Goal: Task Accomplishment & Management: Complete application form

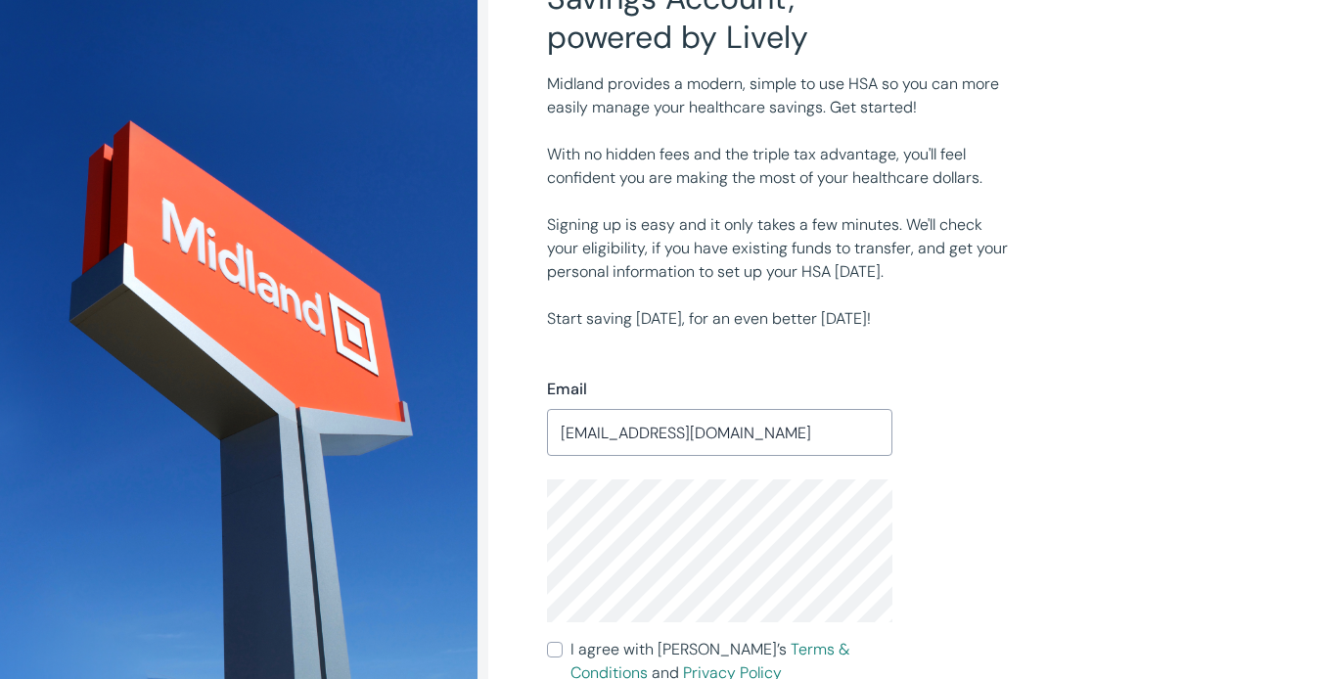
scroll to position [391, 0]
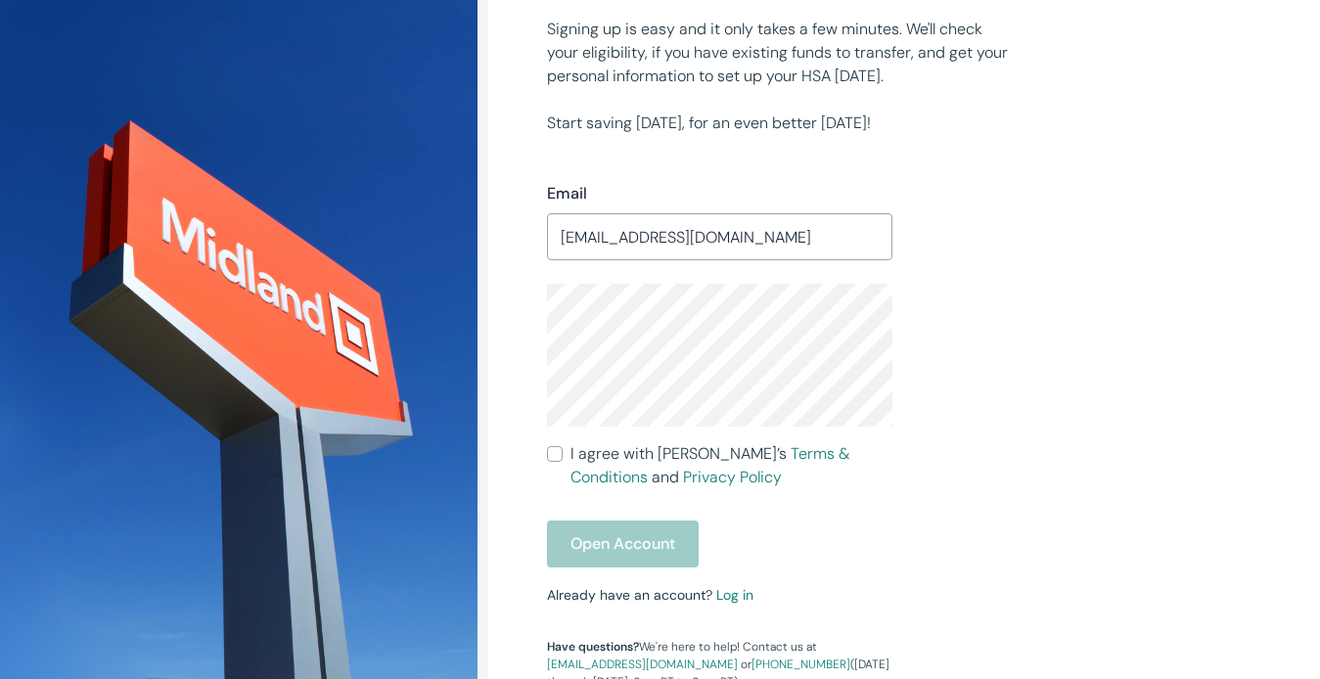
click at [551, 451] on input "I agree with Lively’s Terms & Conditions and Privacy Policy" at bounding box center [555, 454] width 16 height 16
checkbox input "true"
drag, startPoint x: 613, startPoint y: 529, endPoint x: 634, endPoint y: 531, distance: 20.6
click at [614, 528] on button "Open Account" at bounding box center [623, 544] width 152 height 47
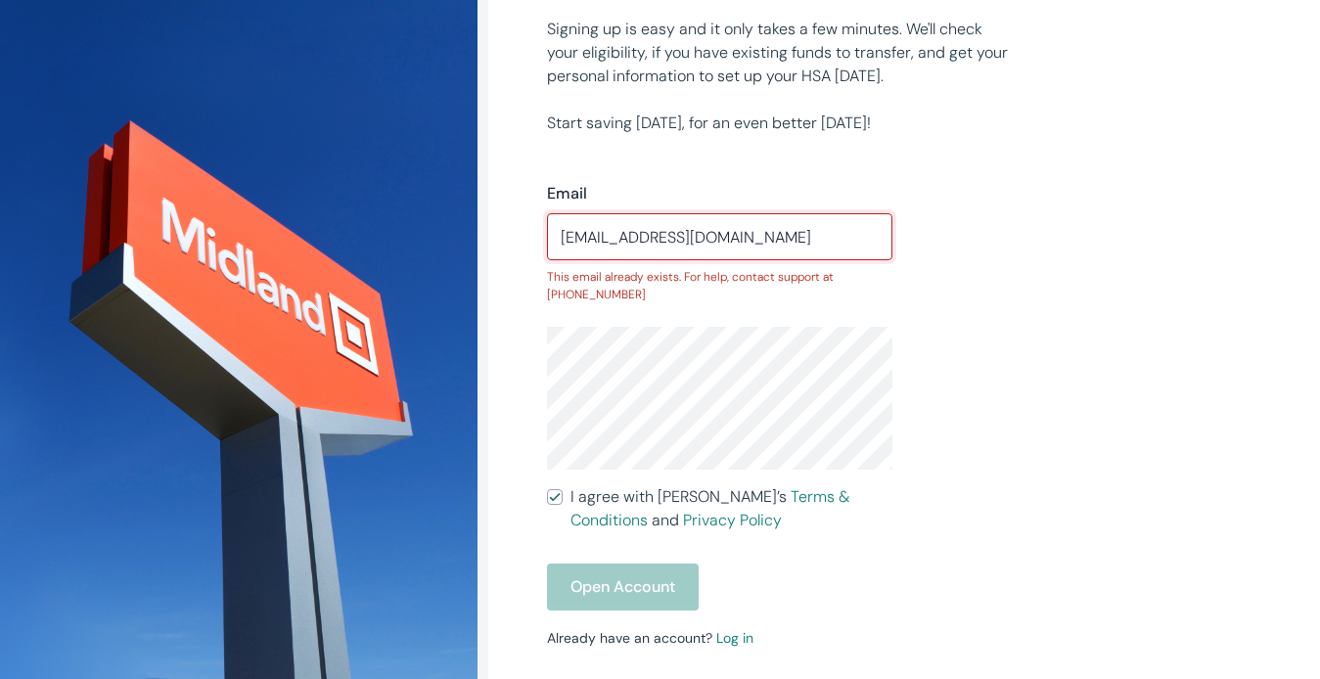
click at [837, 240] on input "LOVEGODJESUS747@YAHOO.COM" at bounding box center [719, 236] width 345 height 39
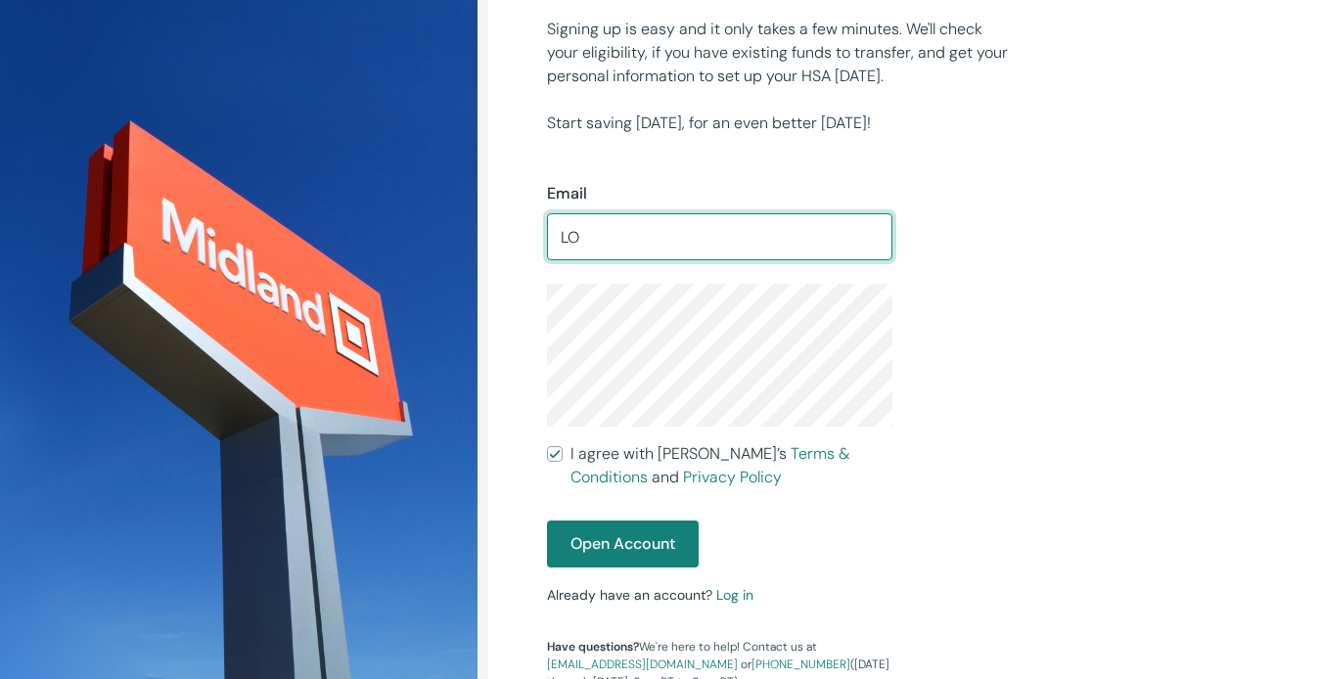
type input "L"
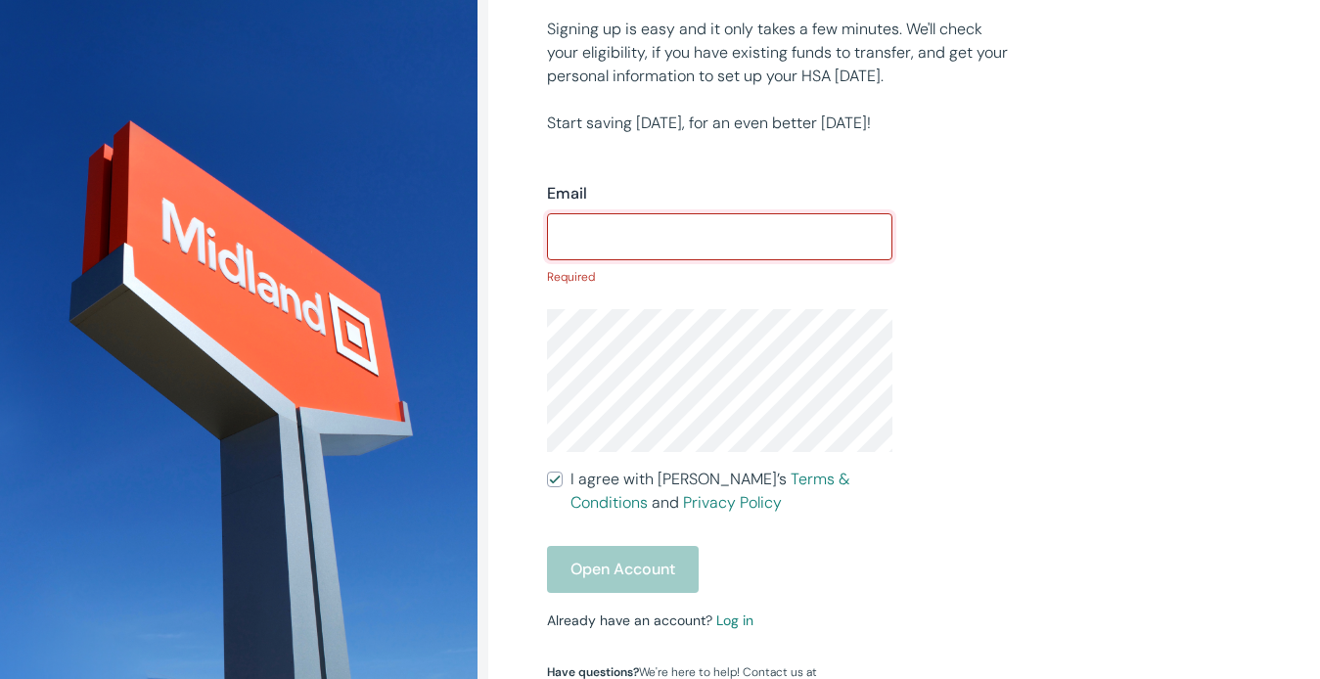
type input "y"
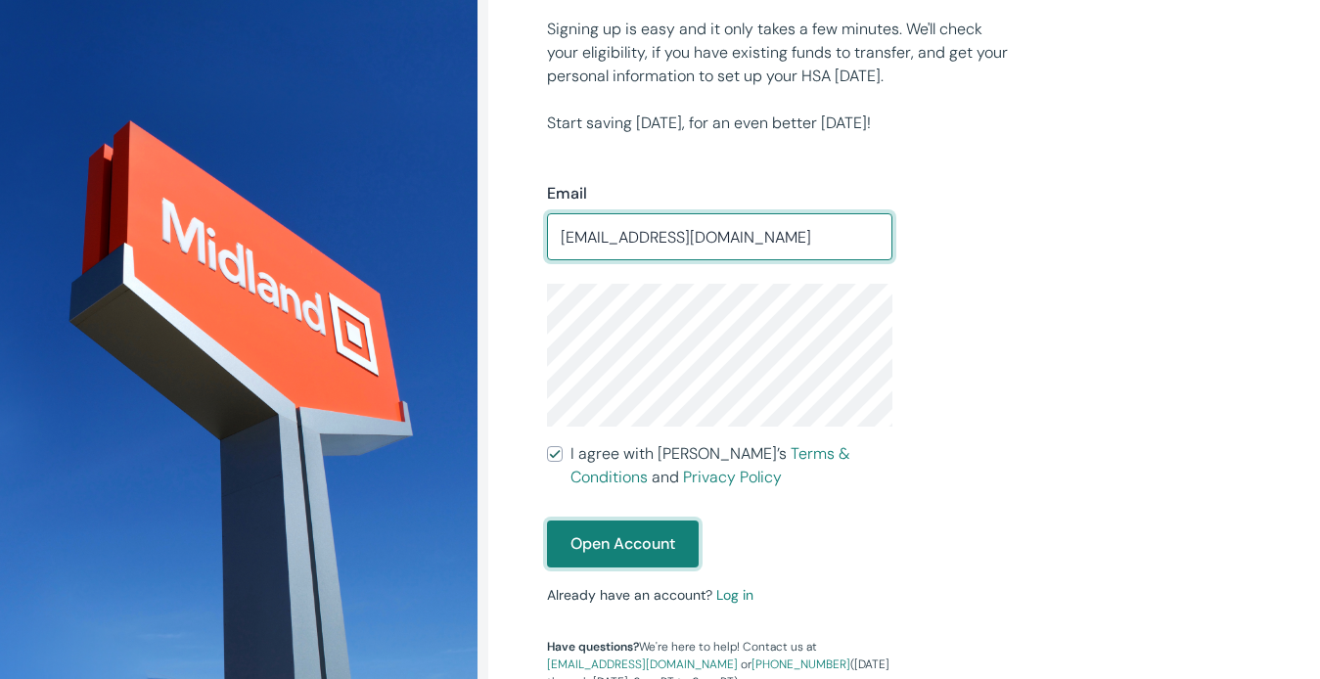
click at [615, 539] on button "Open Account" at bounding box center [623, 544] width 152 height 47
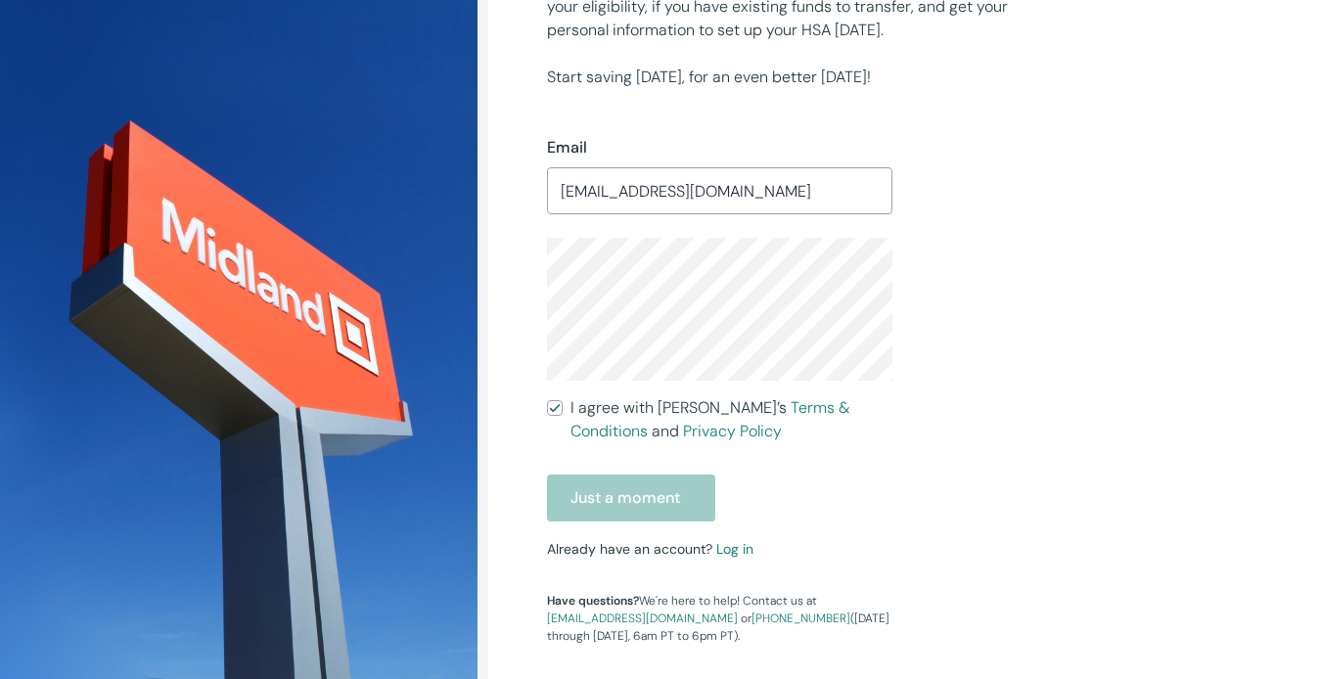
scroll to position [436, 0]
click at [677, 500] on div "Just a moment" at bounding box center [719, 499] width 345 height 47
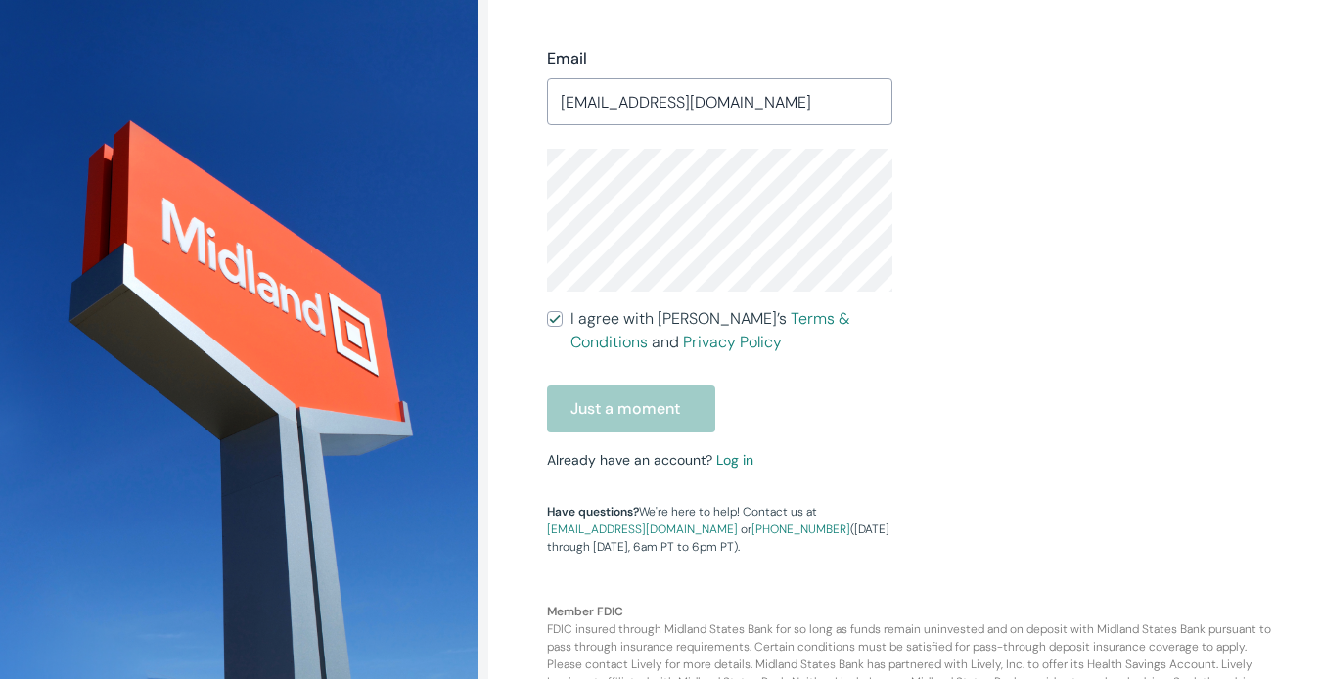
scroll to position [534, 0]
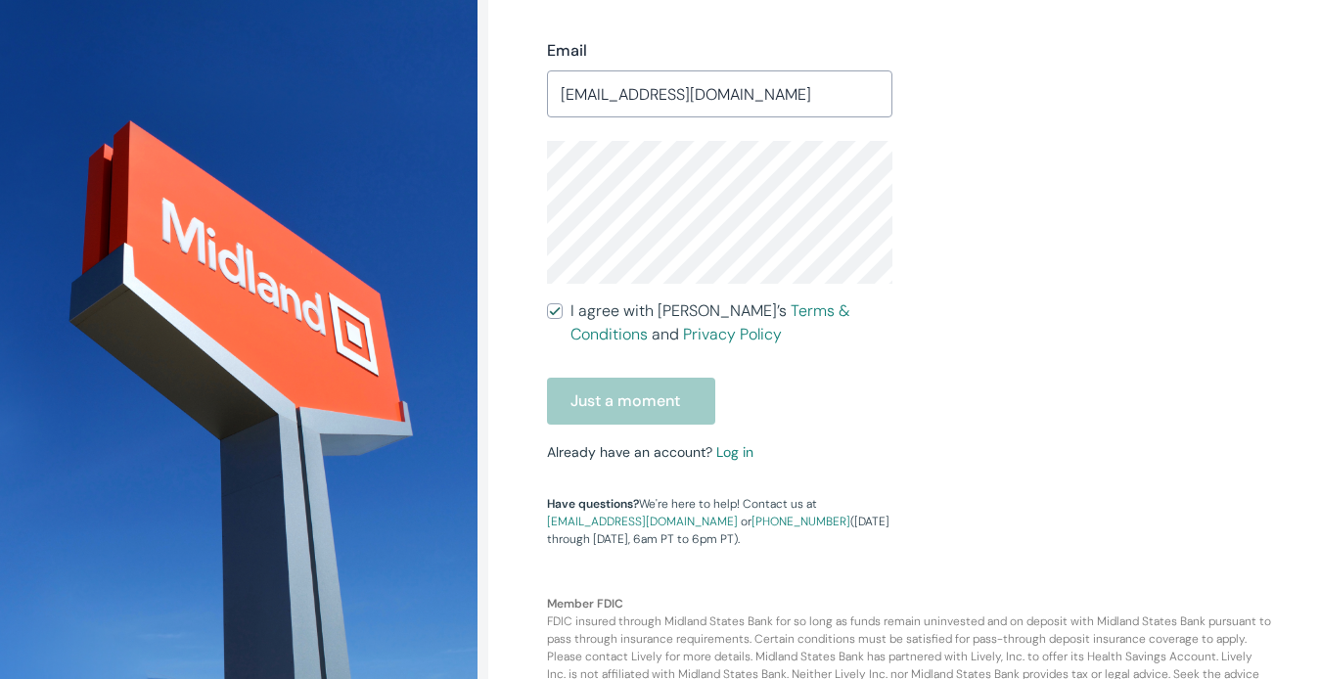
click at [682, 401] on div "Just a moment" at bounding box center [719, 401] width 345 height 47
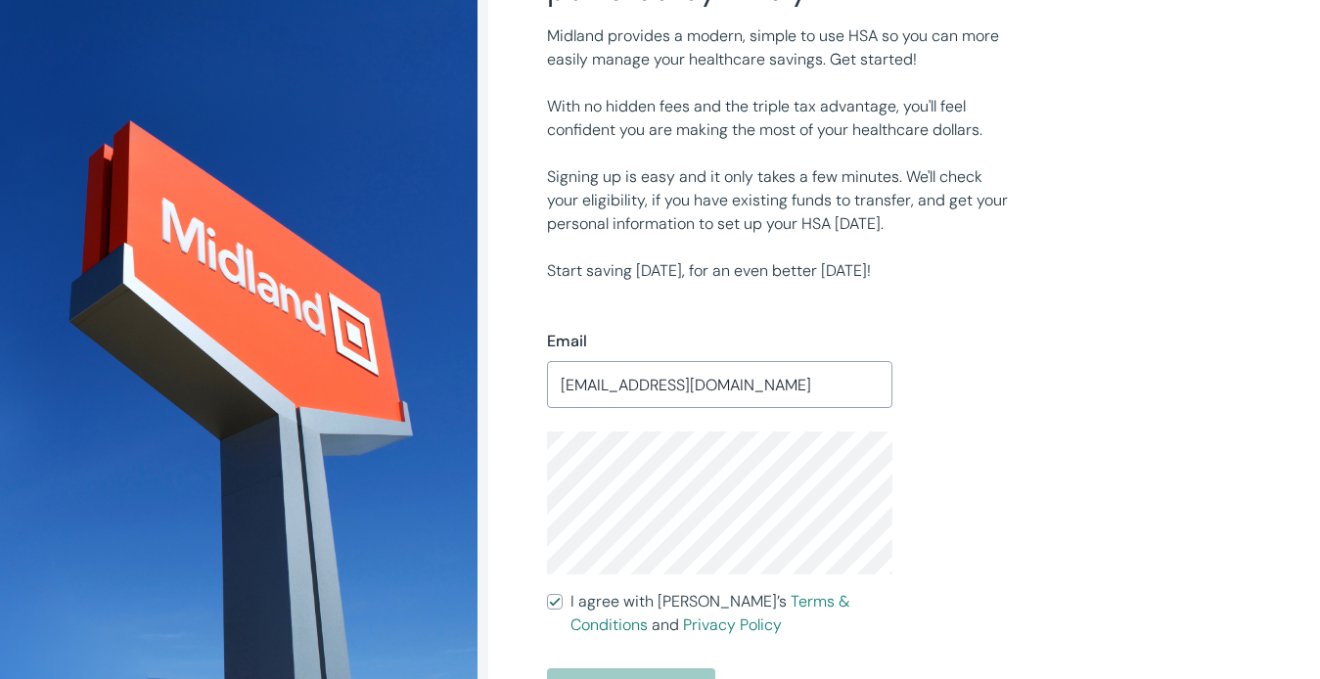
scroll to position [294, 0]
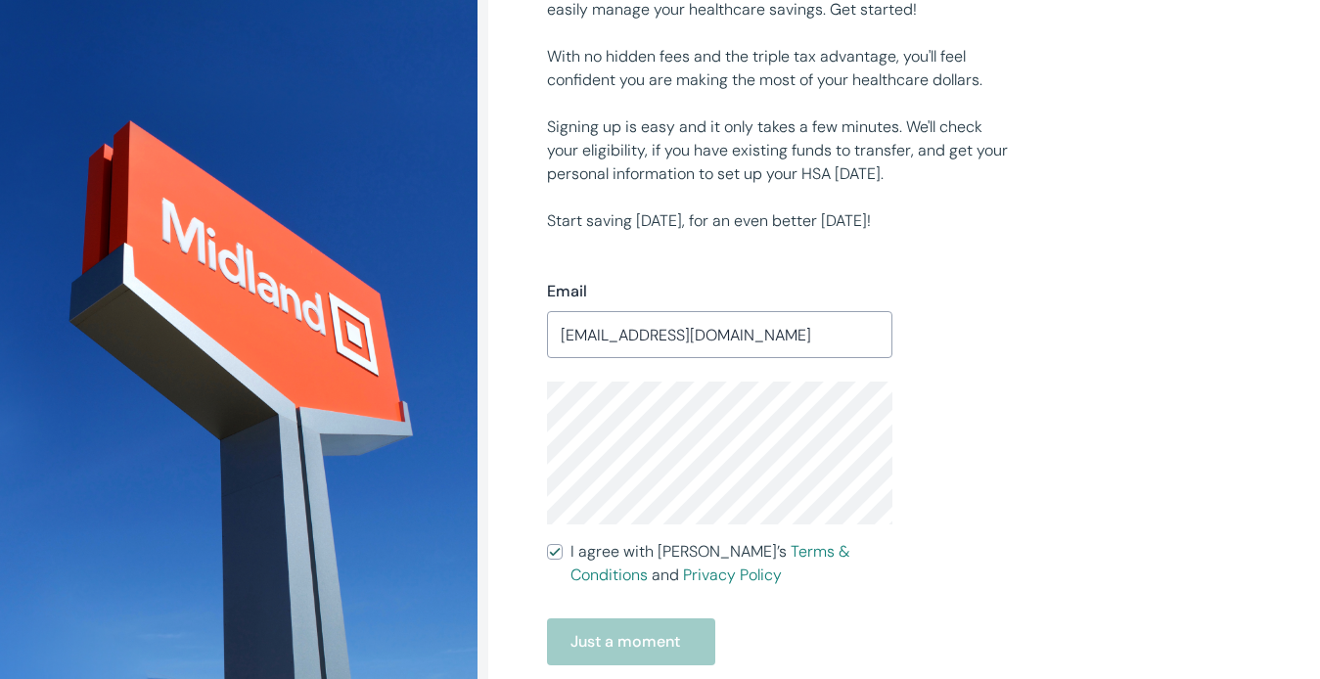
click at [839, 337] on input "YVONNETHOMAS707@YAHOO.COM" at bounding box center [719, 334] width 345 height 39
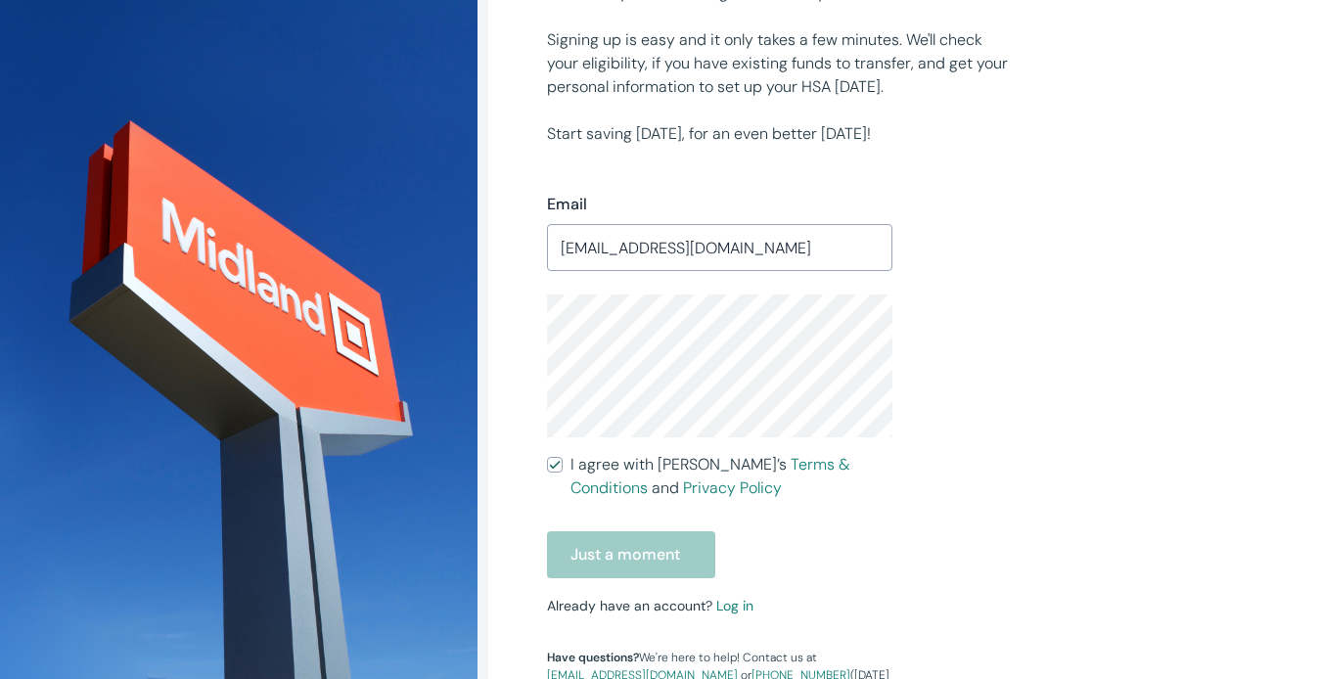
scroll to position [489, 0]
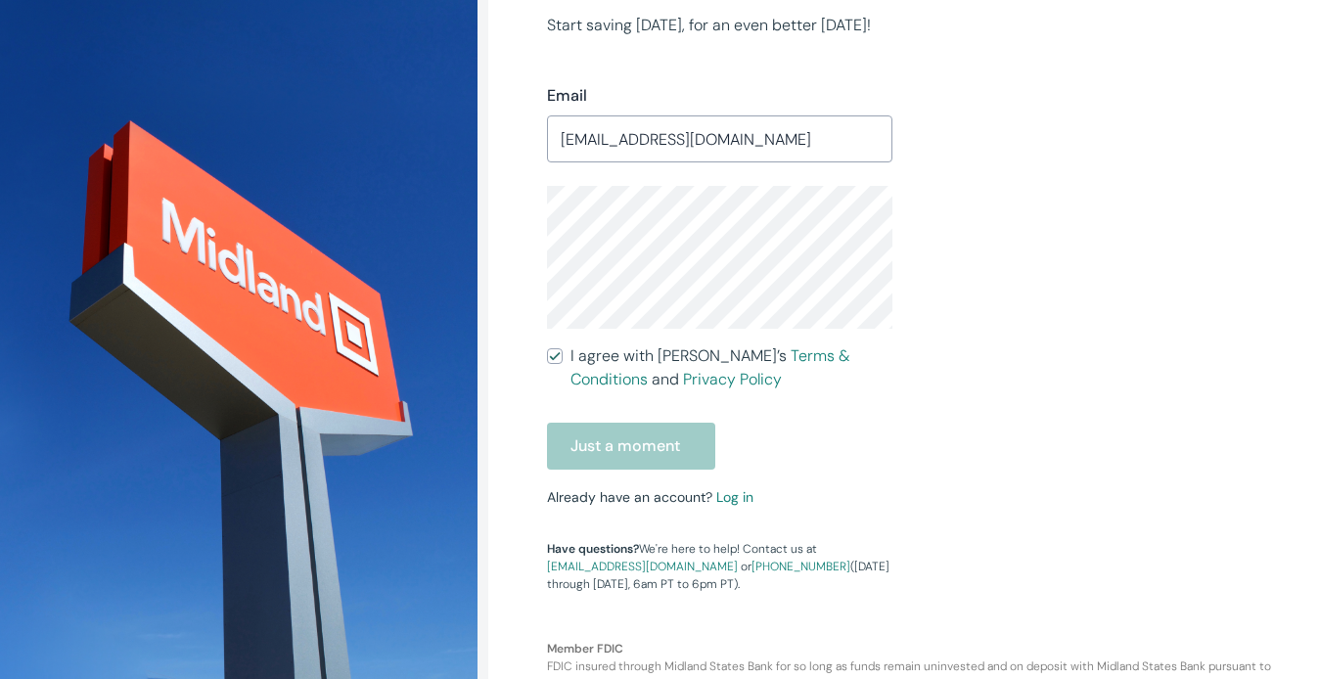
click at [692, 453] on div "Just a moment" at bounding box center [719, 446] width 345 height 47
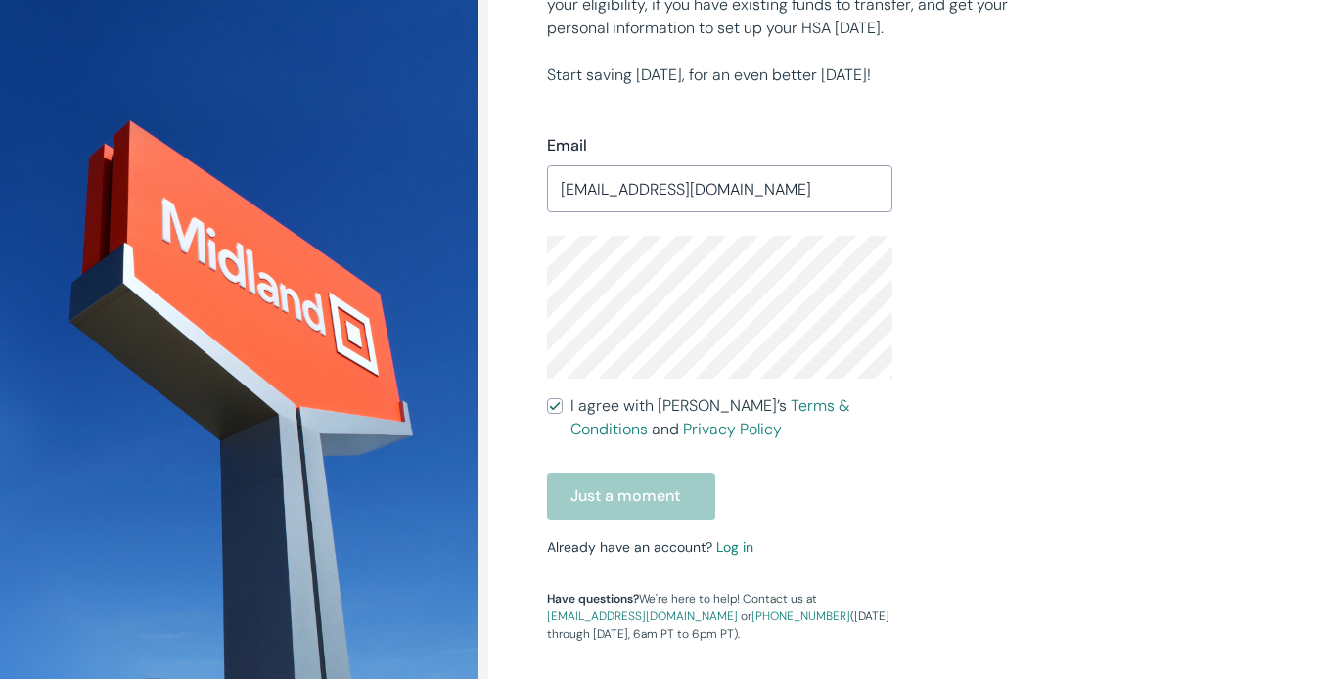
scroll to position [436, 0]
click at [819, 184] on input "YVONNETHOMAS707@YAHOO.COM" at bounding box center [719, 191] width 345 height 39
click at [850, 190] on input "YVONNETHOMAS707@YAHOO.COM" at bounding box center [719, 191] width 345 height 39
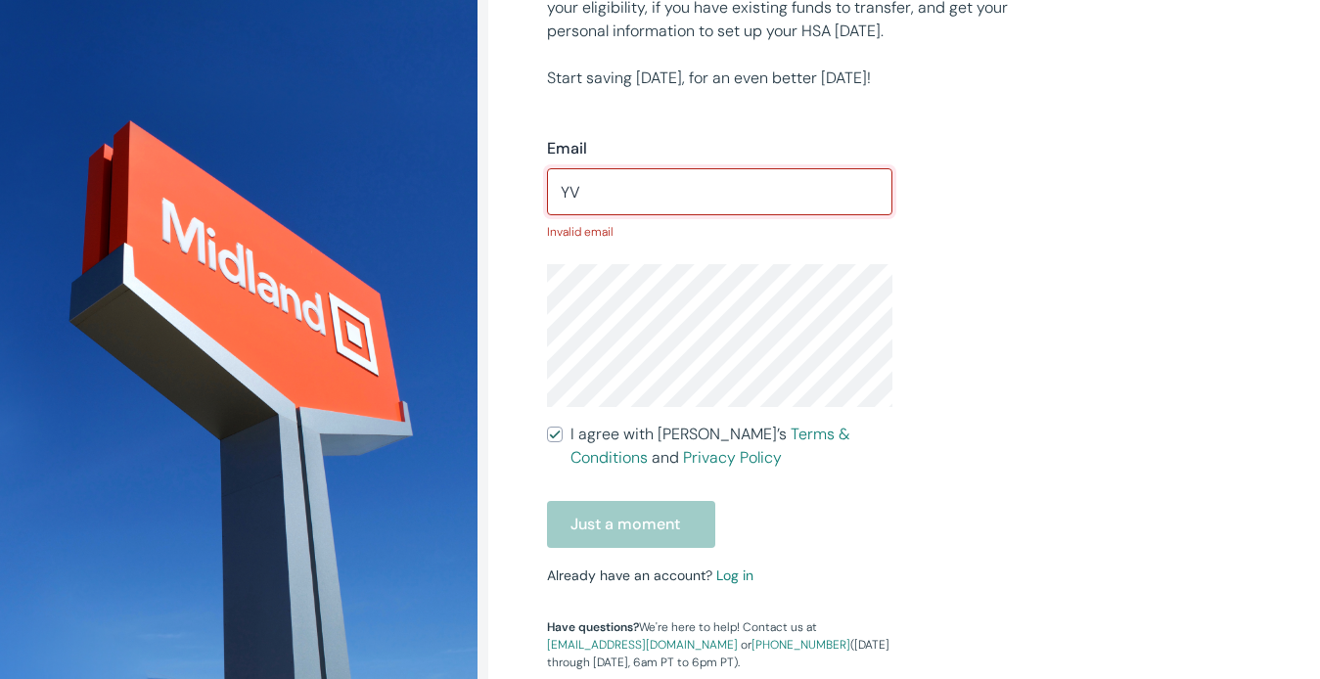
type input "Y"
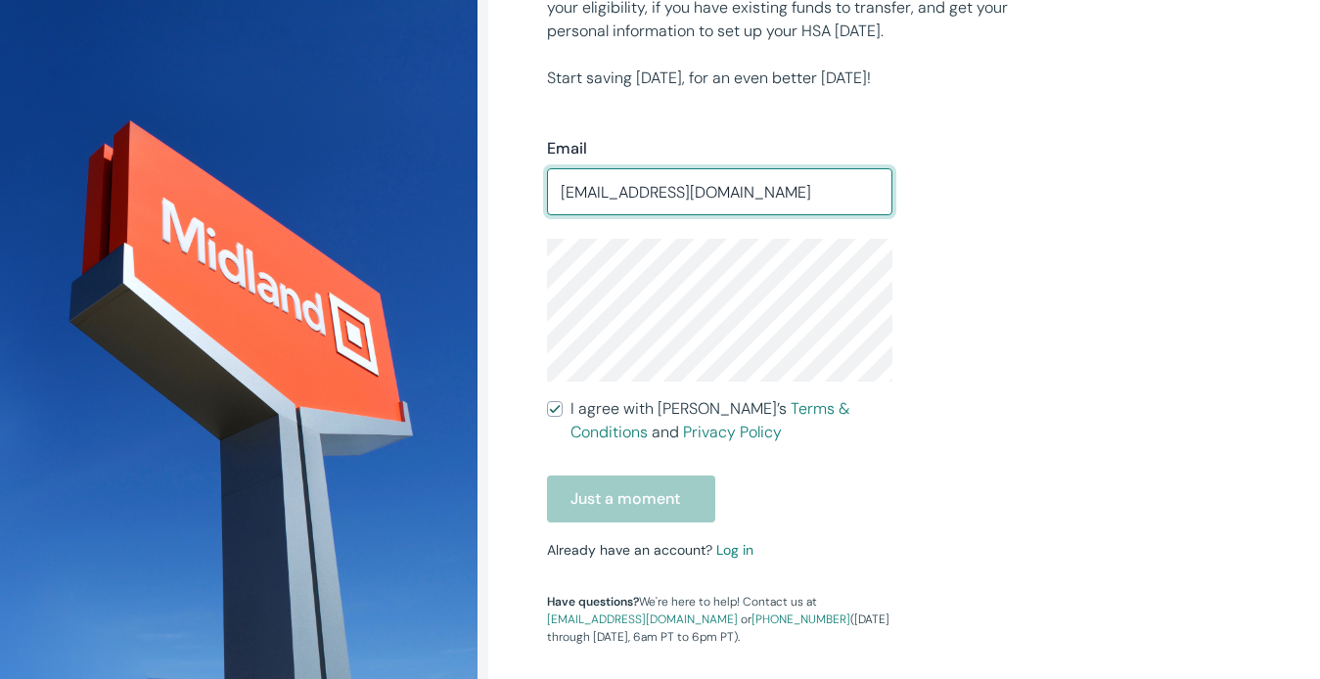
type input "ATT777HEAVEN@YAHOO.COM"
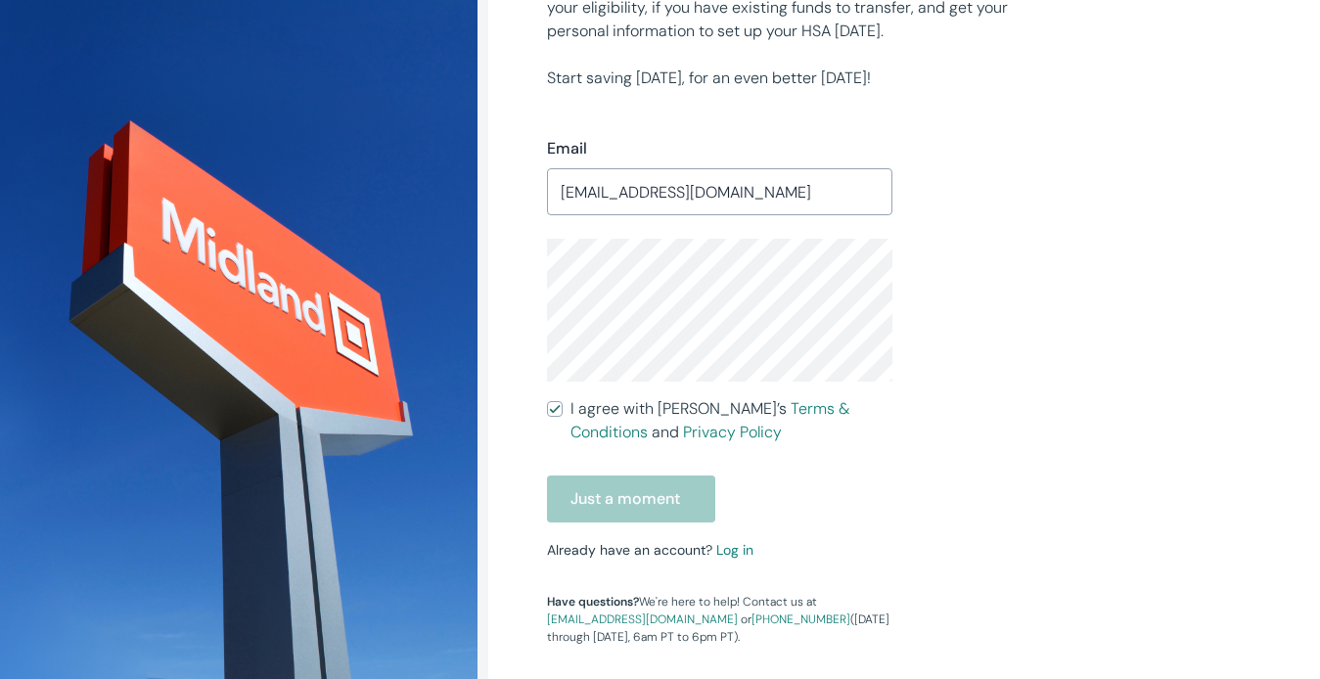
click at [658, 500] on div "Just a moment" at bounding box center [719, 499] width 345 height 47
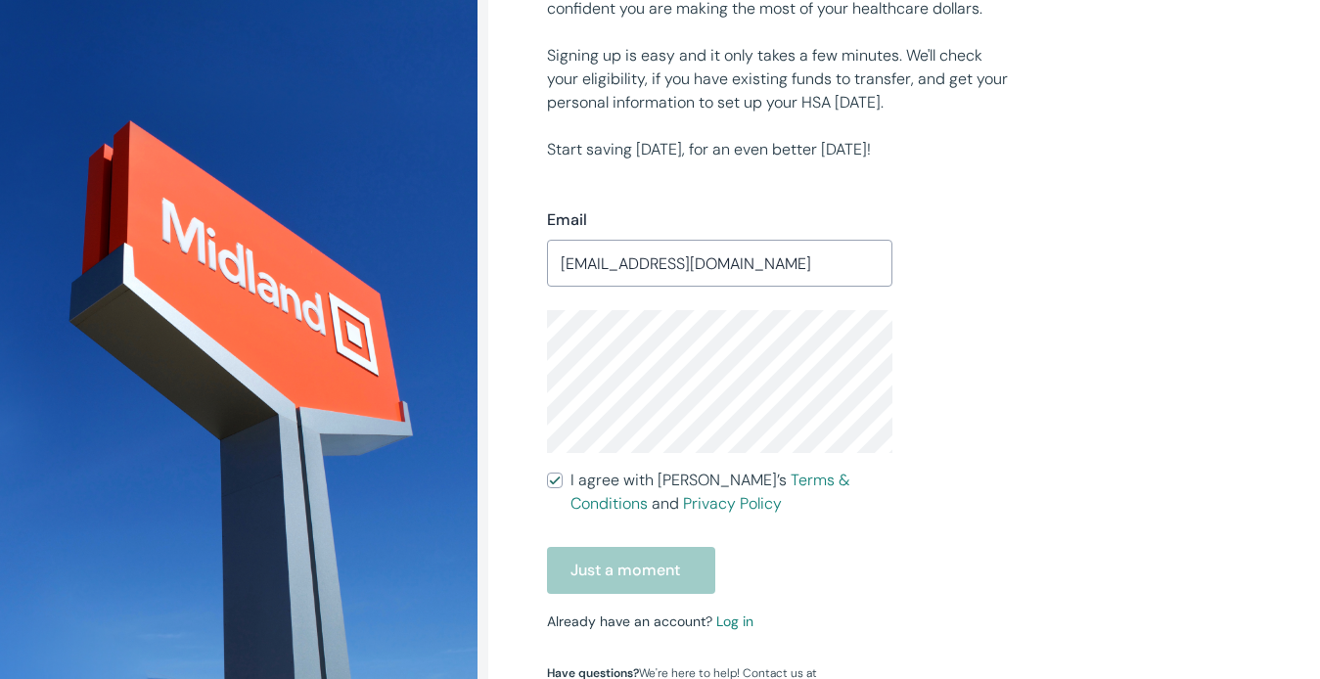
scroll to position [339, 0]
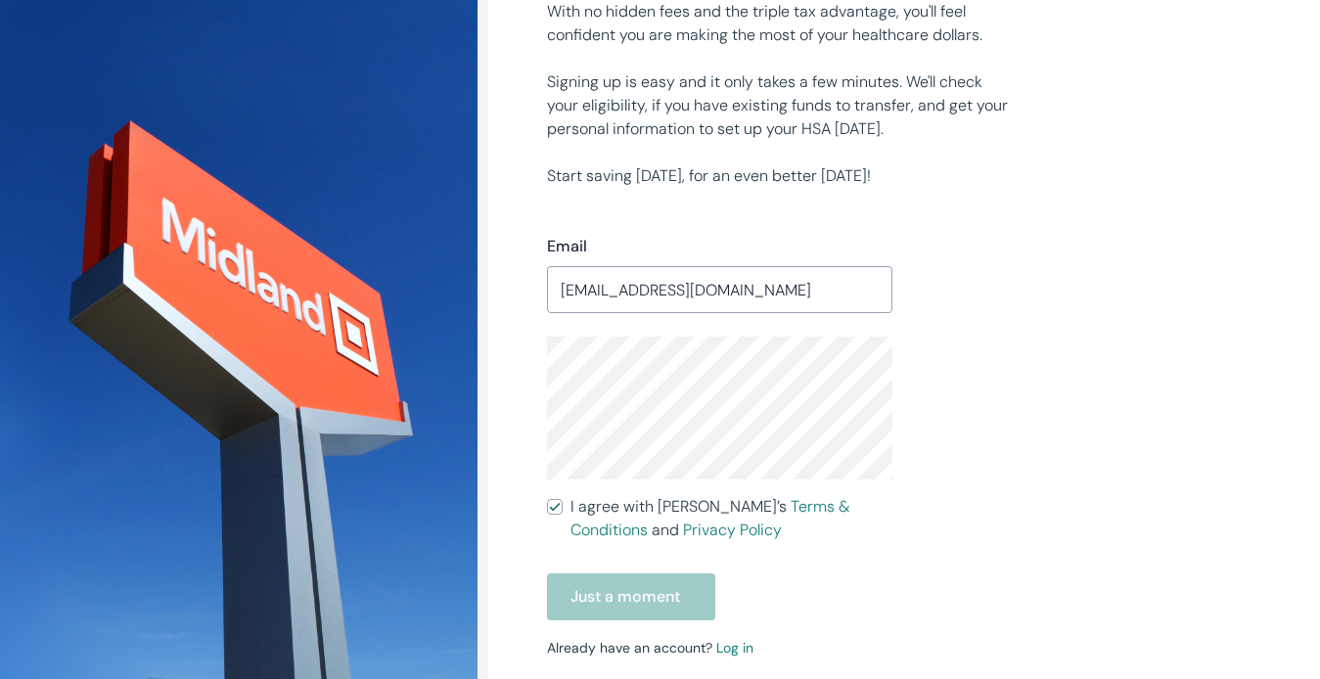
click at [557, 510] on input "I agree with Lively’s Terms & Conditions and Privacy Policy" at bounding box center [555, 507] width 16 height 16
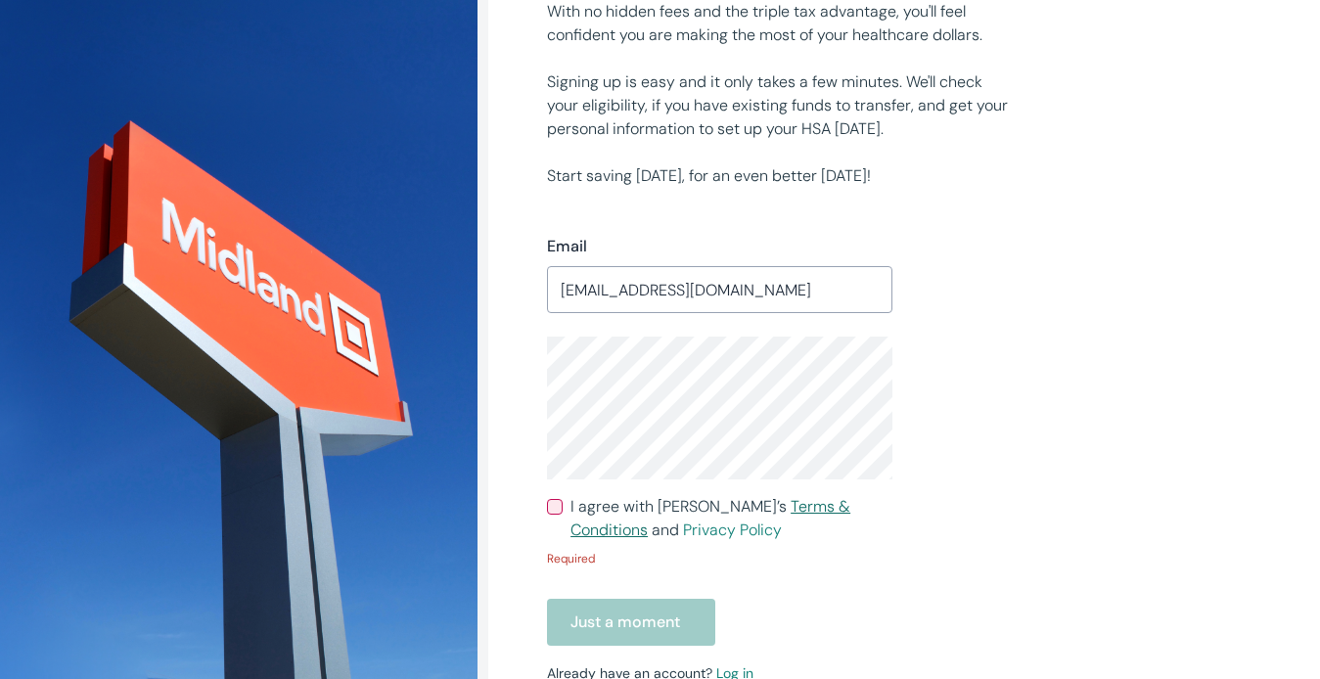
click at [731, 509] on link "Terms & Conditions" at bounding box center [710, 518] width 280 height 44
click at [557, 510] on input "I agree with Lively’s Terms & Conditions and Privacy Policy" at bounding box center [555, 507] width 16 height 16
checkbox input "true"
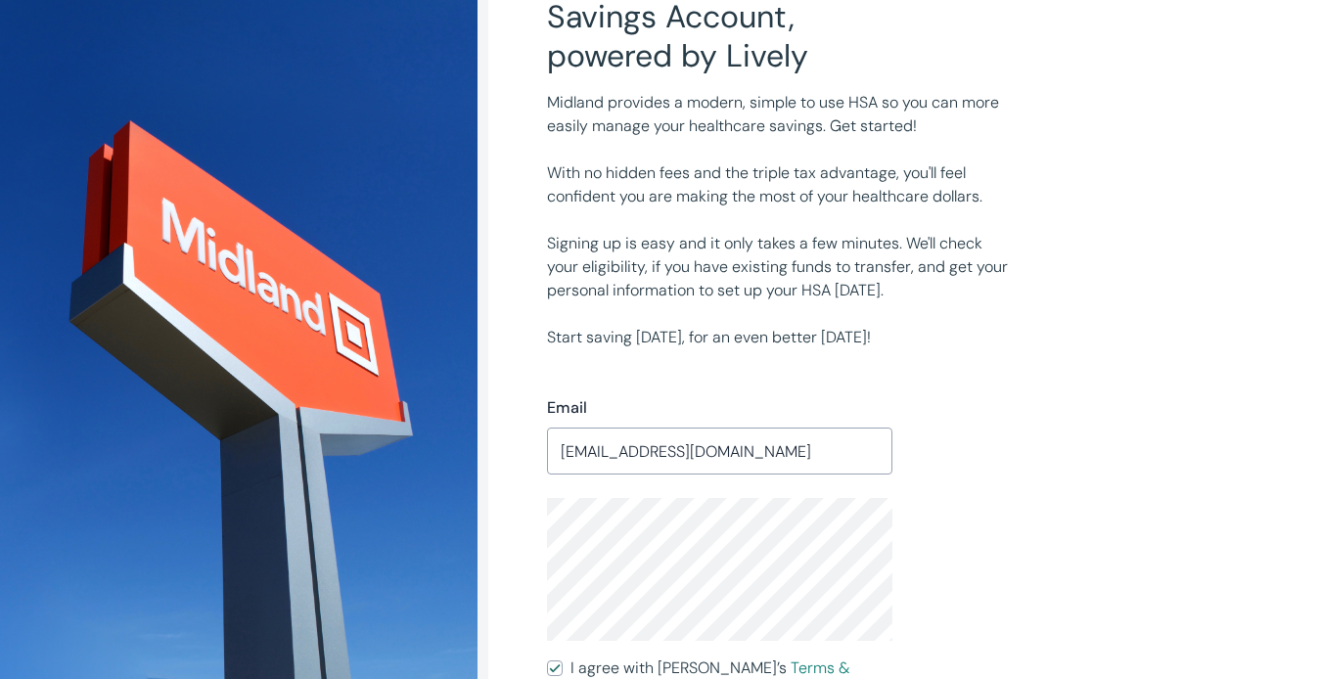
scroll to position [196, 0]
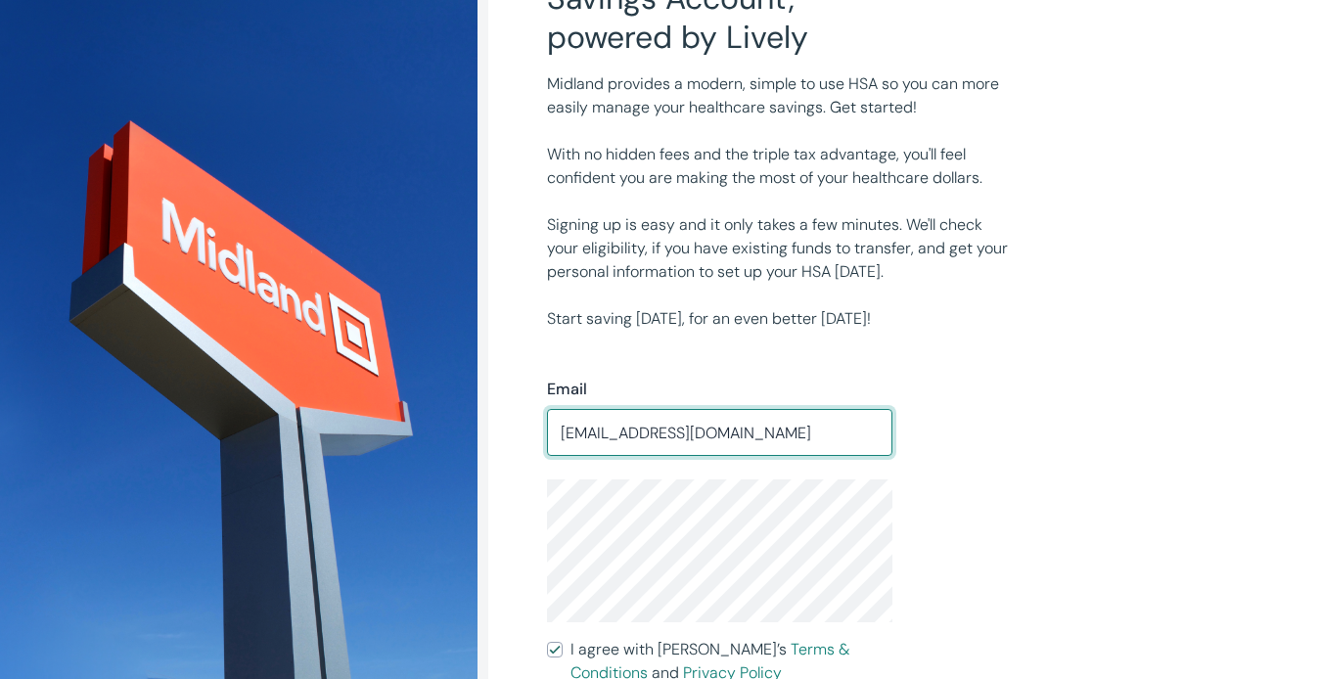
click at [840, 445] on input "ATT777HEAVEN@YAHOO.COM" at bounding box center [719, 432] width 345 height 39
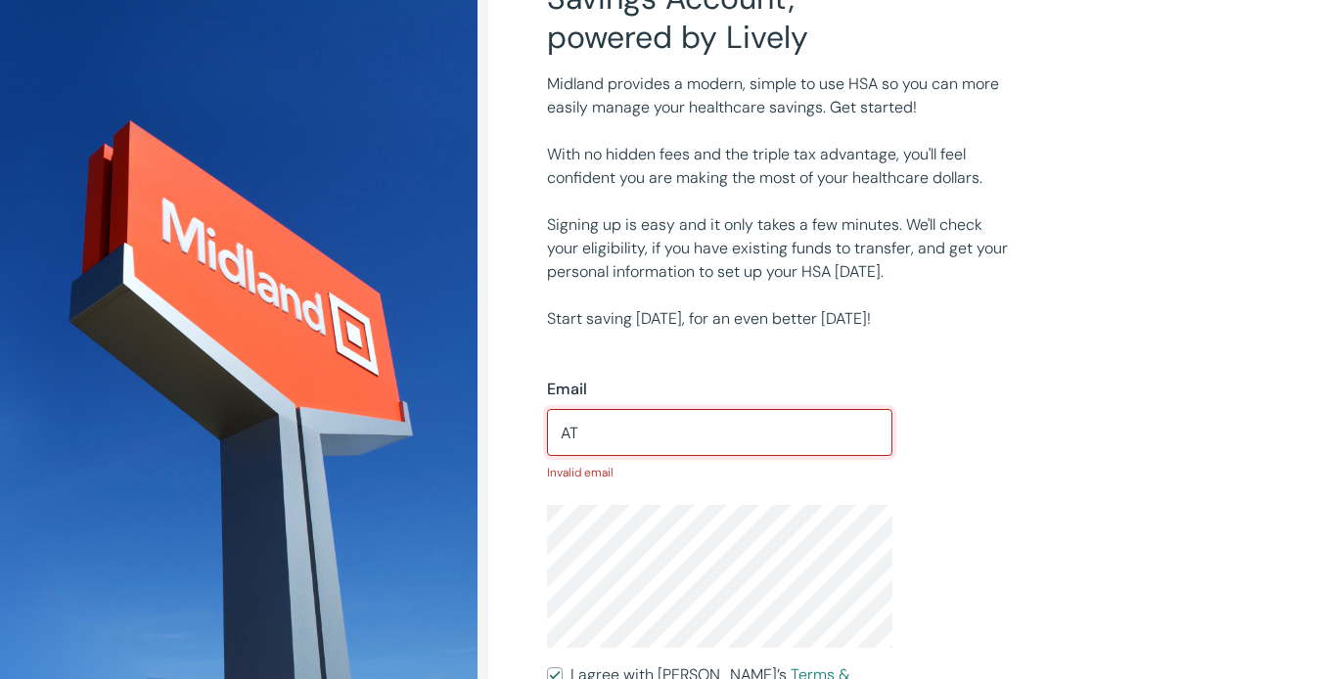
type input "A"
click at [1283, 83] on div "Midland HSA Health Savings Account, powered by Lively Midland provides a modern…" at bounding box center [904, 472] width 832 height 1337
click at [673, 435] on input "store046@" at bounding box center [719, 432] width 345 height 39
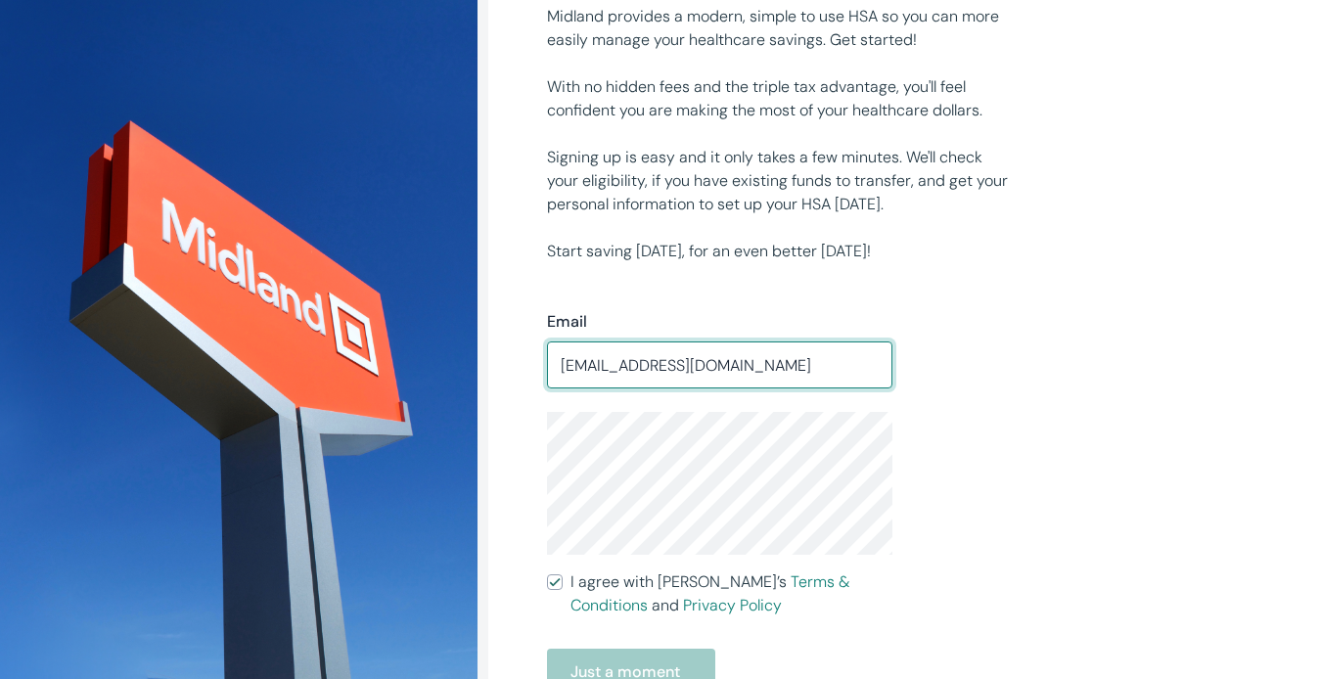
scroll to position [391, 0]
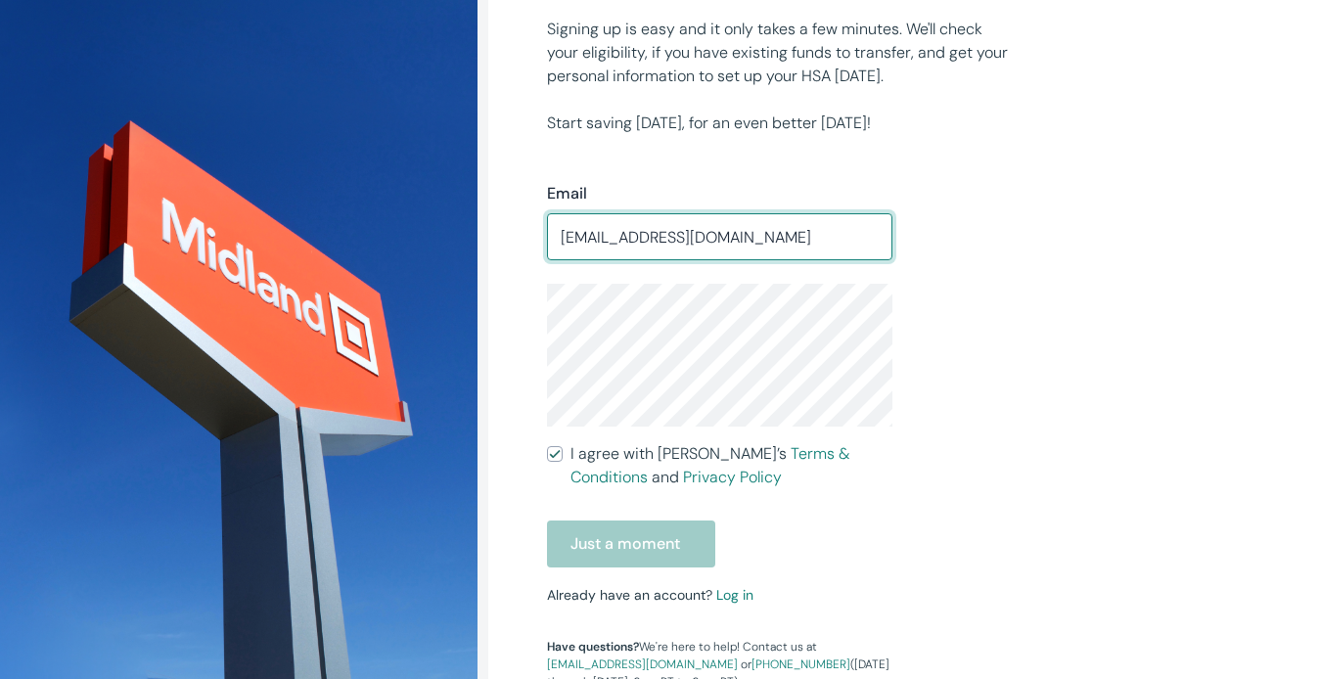
type input "store046@theupsstore.com"
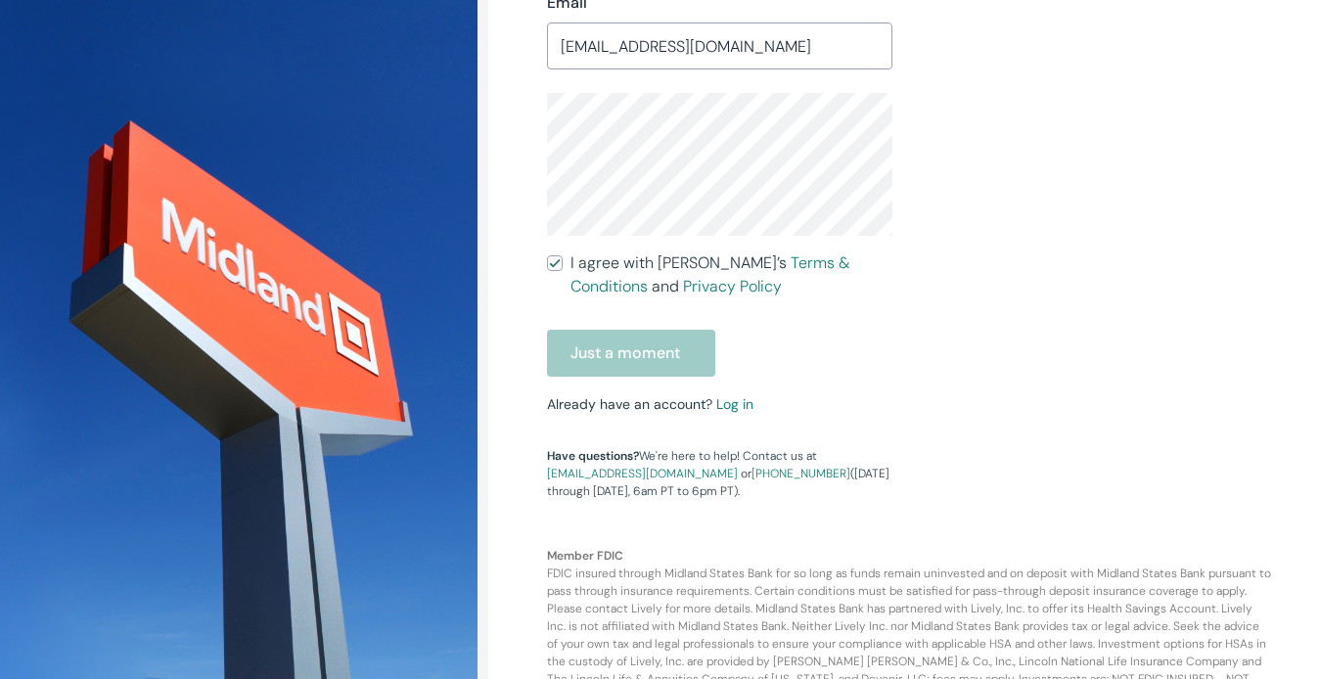
scroll to position [587, 0]
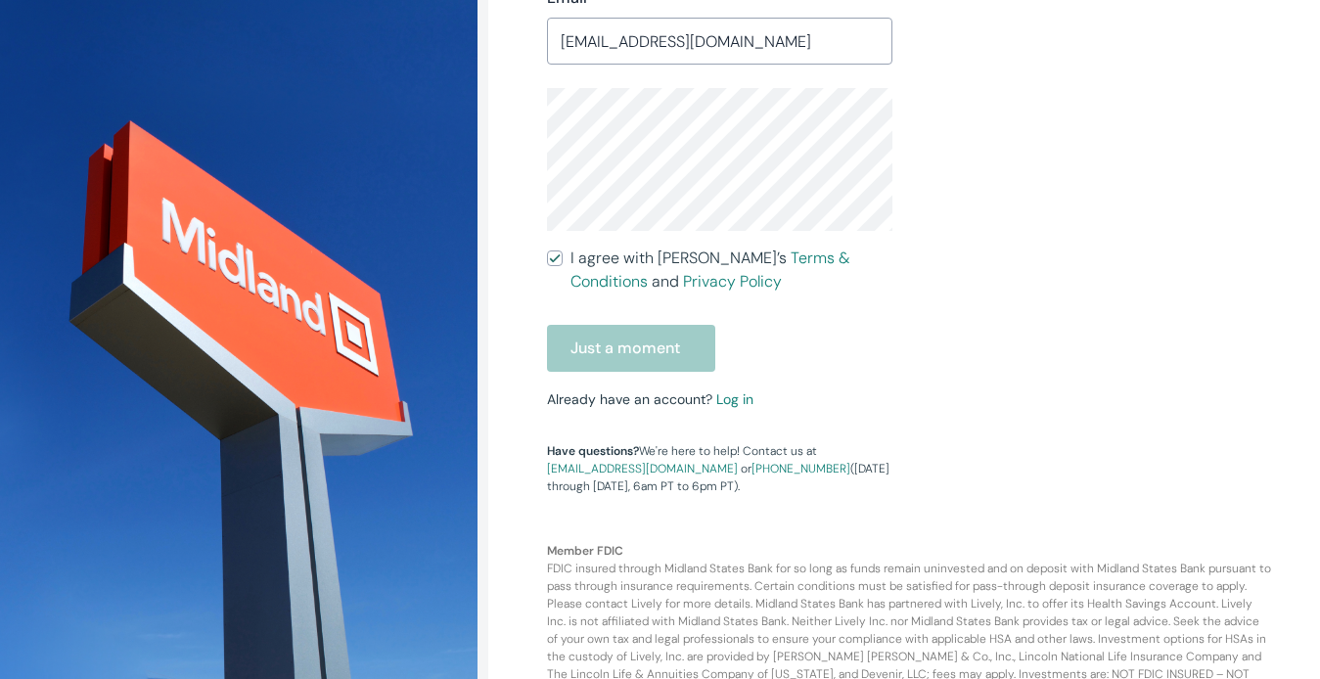
click at [621, 353] on div "Just a moment" at bounding box center [719, 348] width 345 height 47
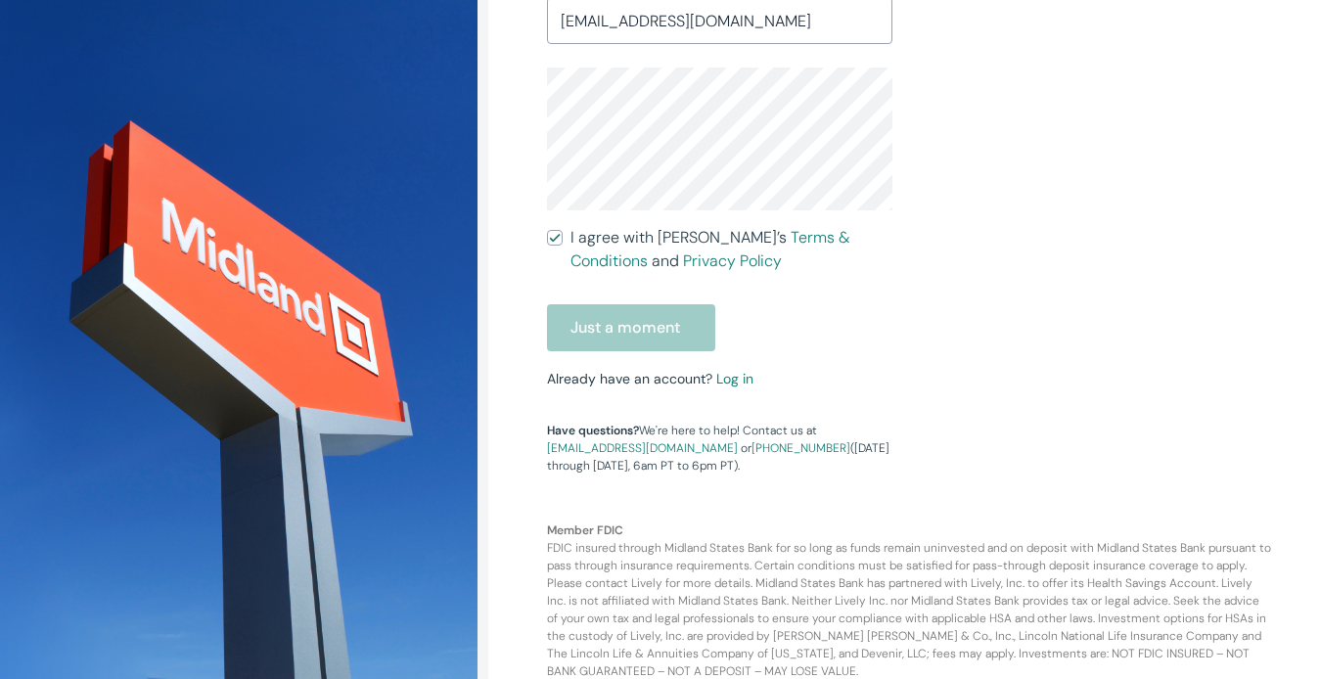
scroll to position [632, 0]
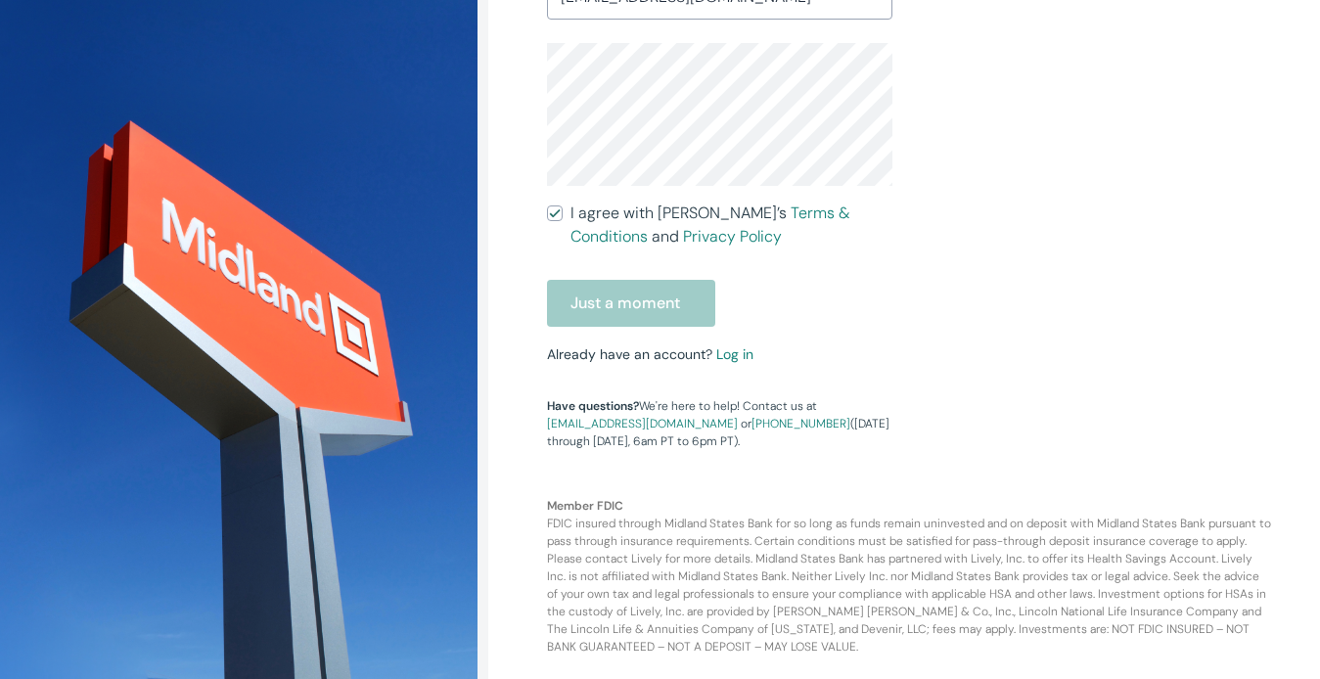
click at [658, 216] on span "I agree with Lively’s Terms & Conditions and Privacy Policy" at bounding box center [731, 225] width 322 height 47
click at [563, 216] on input "I agree with Lively’s Terms & Conditions and Privacy Policy" at bounding box center [555, 213] width 16 height 16
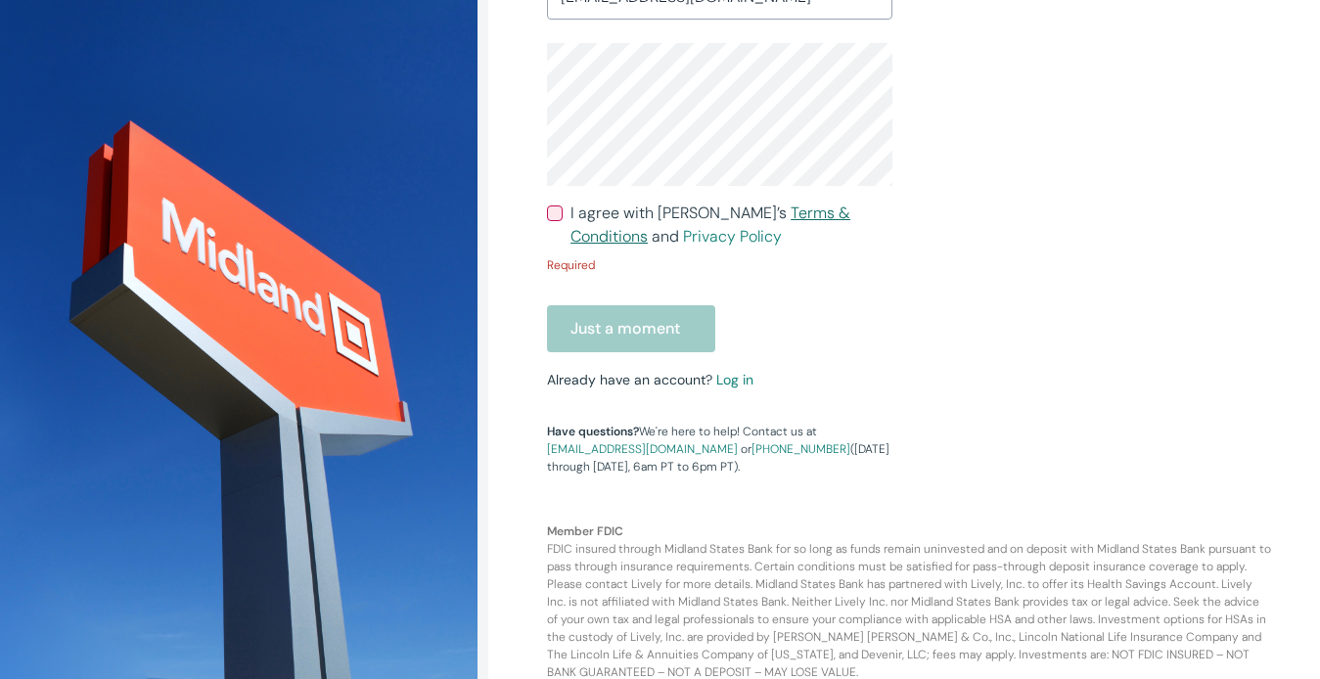
click at [749, 209] on link "Terms & Conditions" at bounding box center [710, 225] width 280 height 44
click at [551, 218] on input "I agree with Lively’s Terms & Conditions and Privacy Policy" at bounding box center [555, 213] width 16 height 16
checkbox input "true"
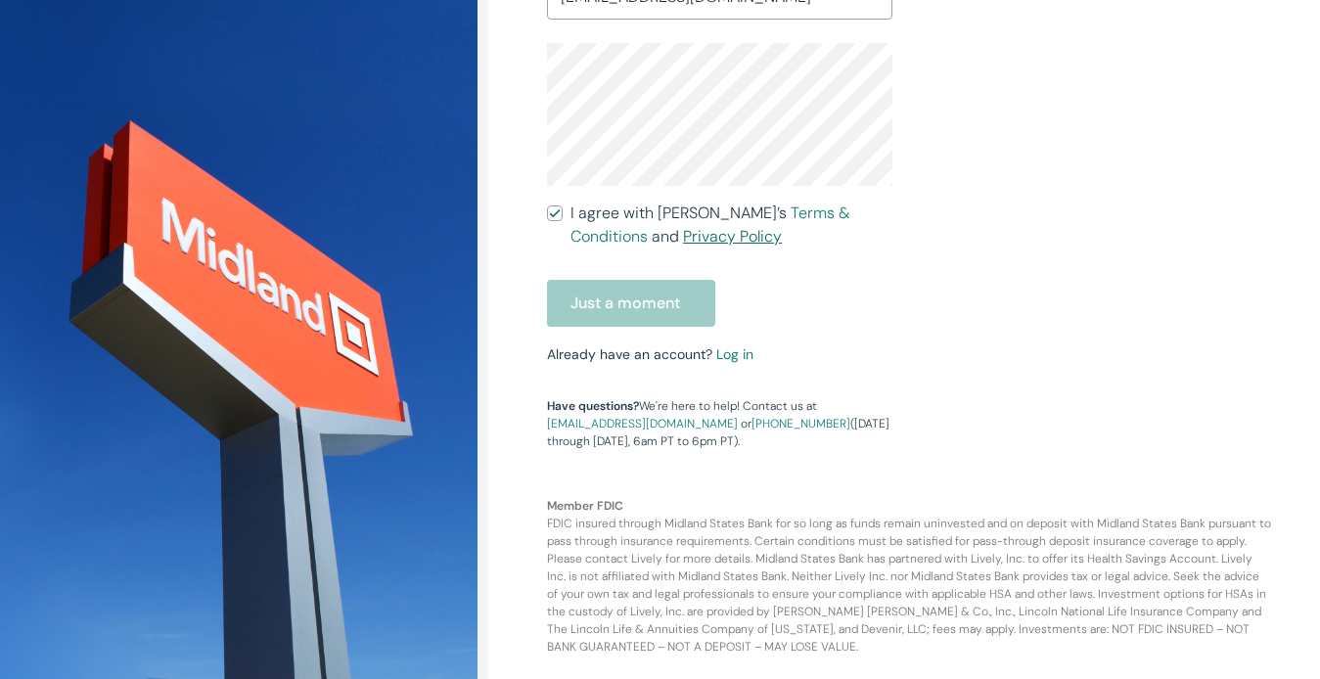
click at [683, 229] on link "Privacy Policy" at bounding box center [732, 236] width 99 height 21
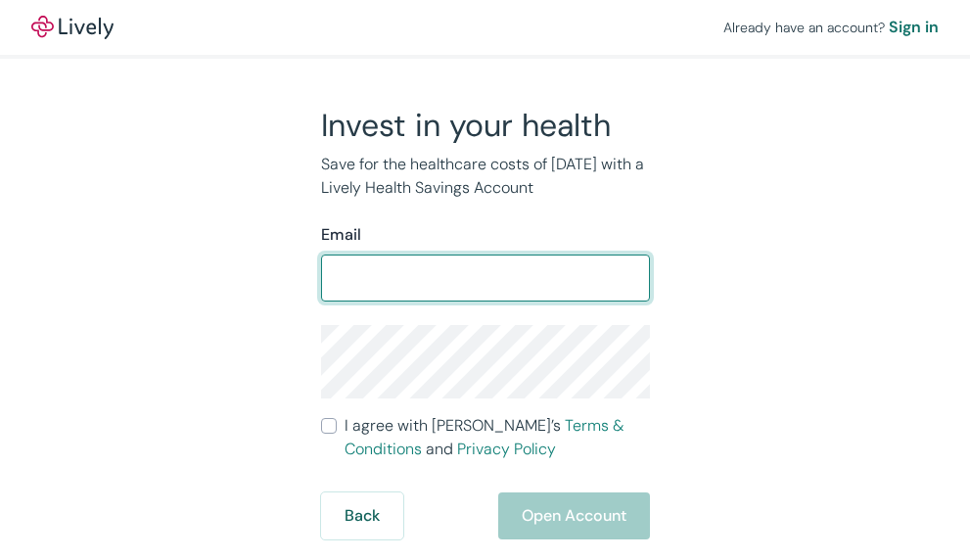
click at [446, 287] on input "Email" at bounding box center [485, 277] width 329 height 39
type input "Y"
type input "[EMAIL_ADDRESS][DOMAIN_NAME]"
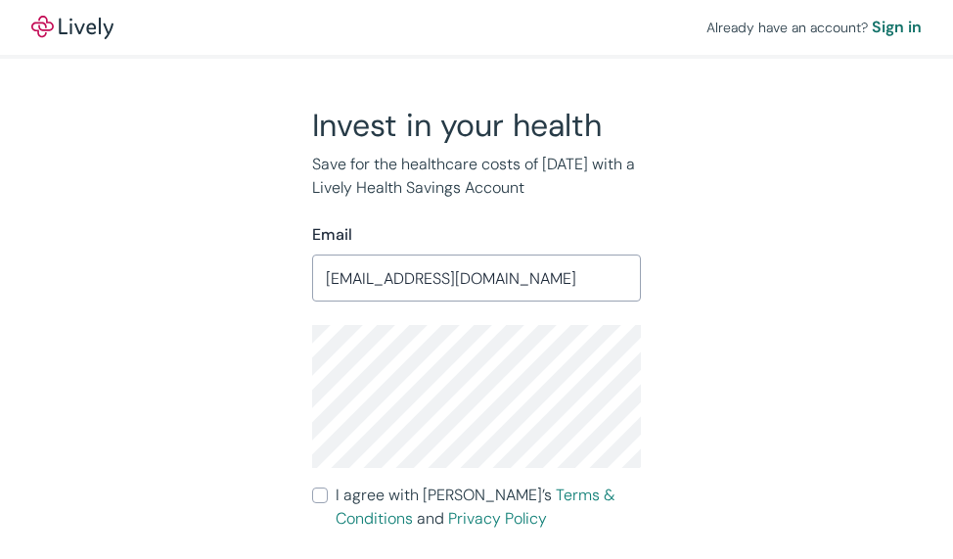
scroll to position [50, 0]
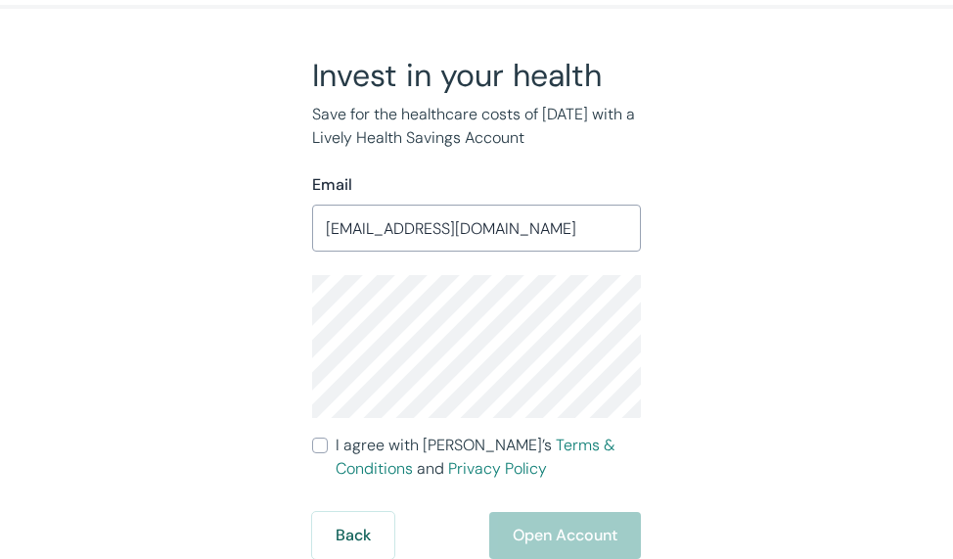
click at [323, 442] on input "I agree with Lively’s Terms & Conditions and Privacy Policy" at bounding box center [320, 445] width 16 height 16
checkbox input "true"
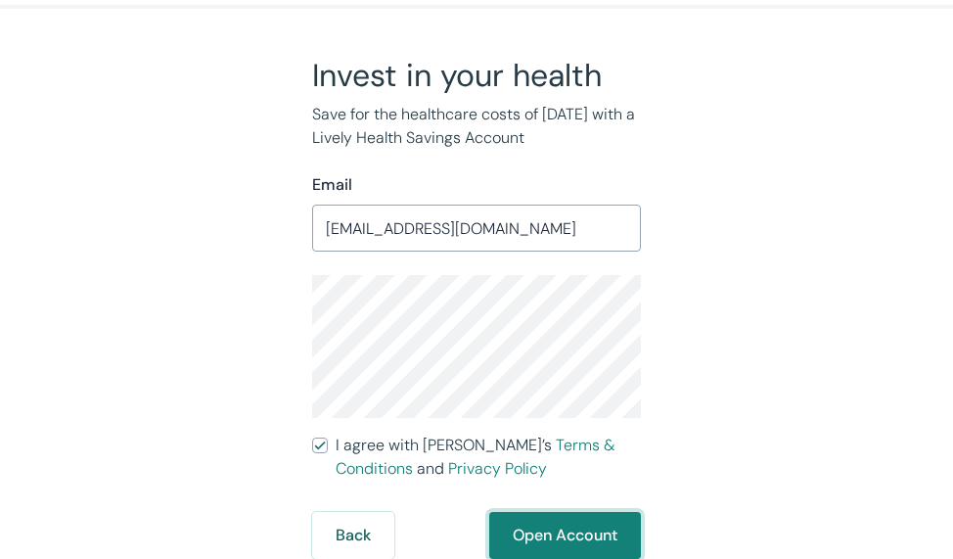
click at [592, 525] on button "Open Account" at bounding box center [565, 535] width 152 height 47
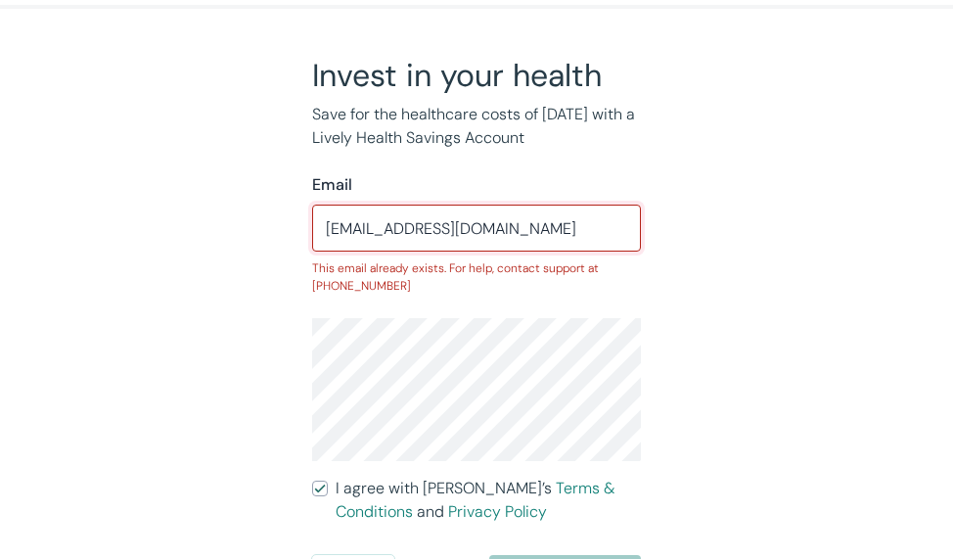
click at [564, 221] on input "[EMAIL_ADDRESS][DOMAIN_NAME]" at bounding box center [476, 227] width 329 height 39
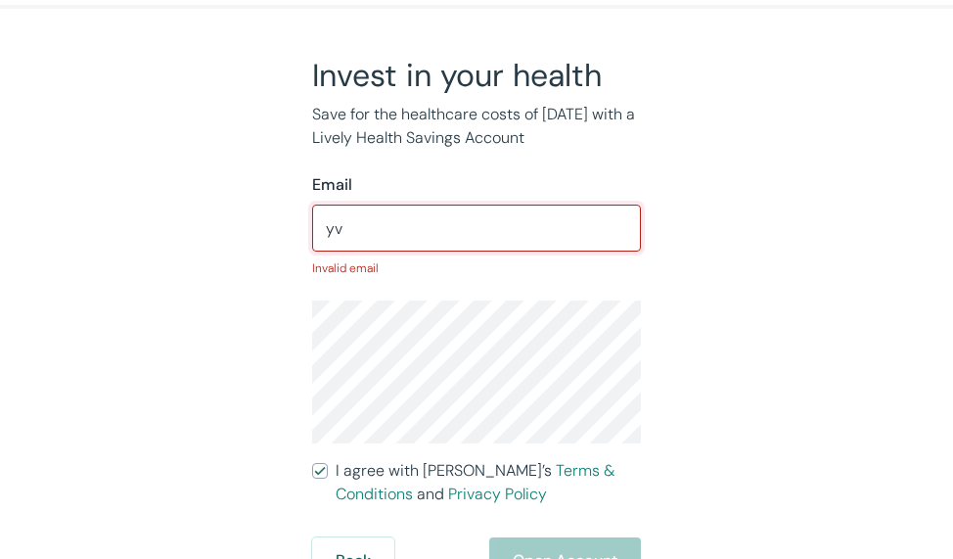
type input "y"
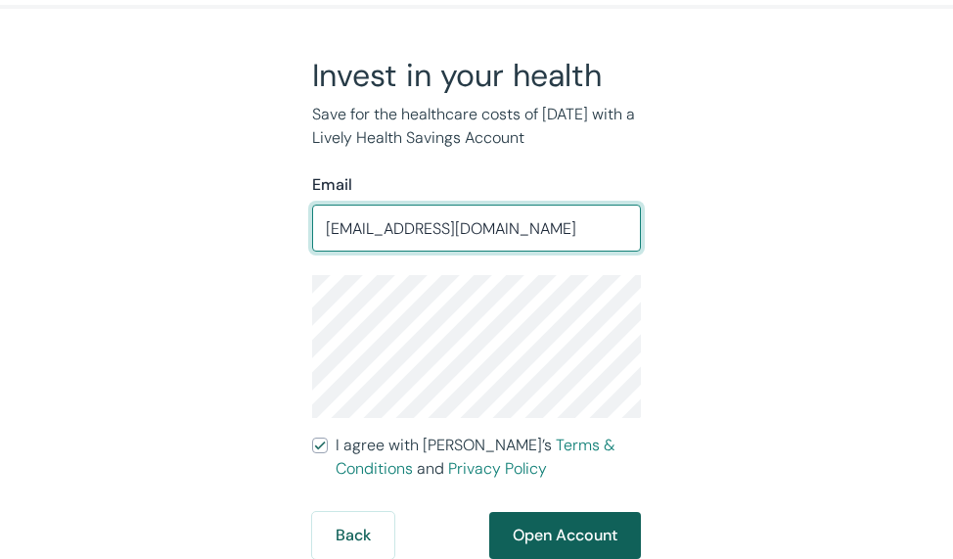
type input "[EMAIL_ADDRESS][DOMAIN_NAME]"
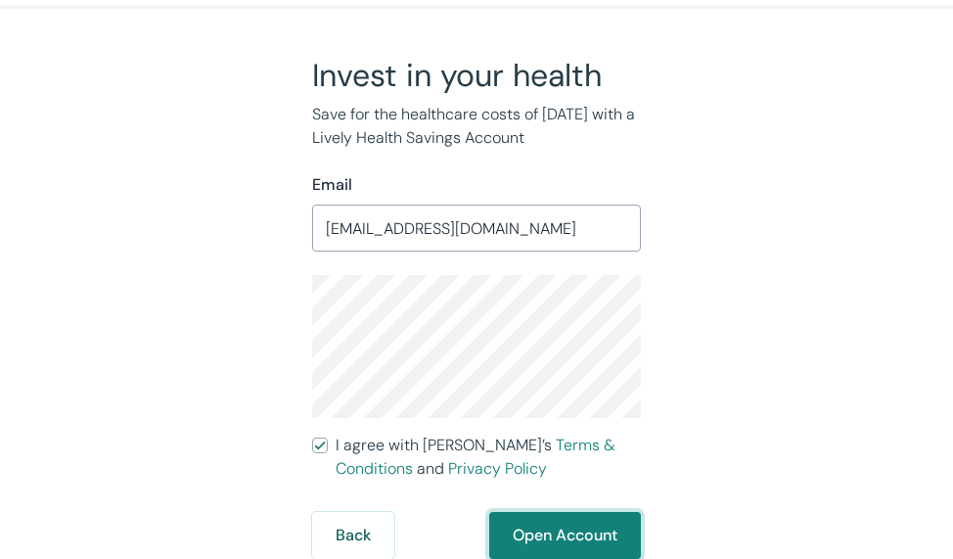
click at [560, 535] on button "Open Account" at bounding box center [565, 535] width 152 height 47
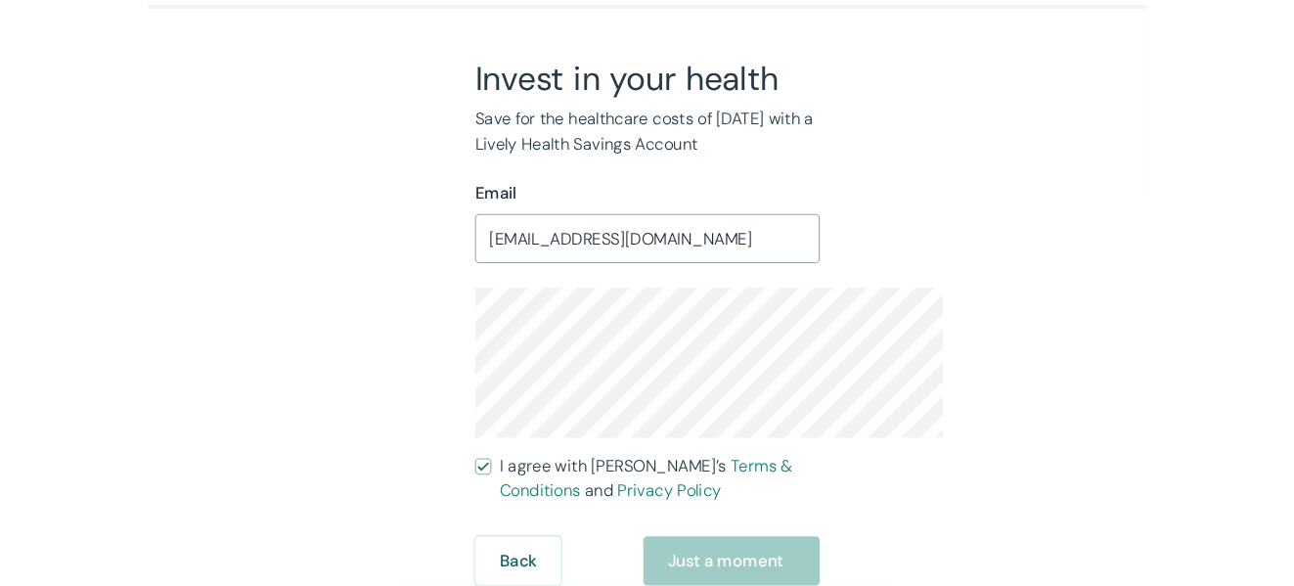
scroll to position [0, 0]
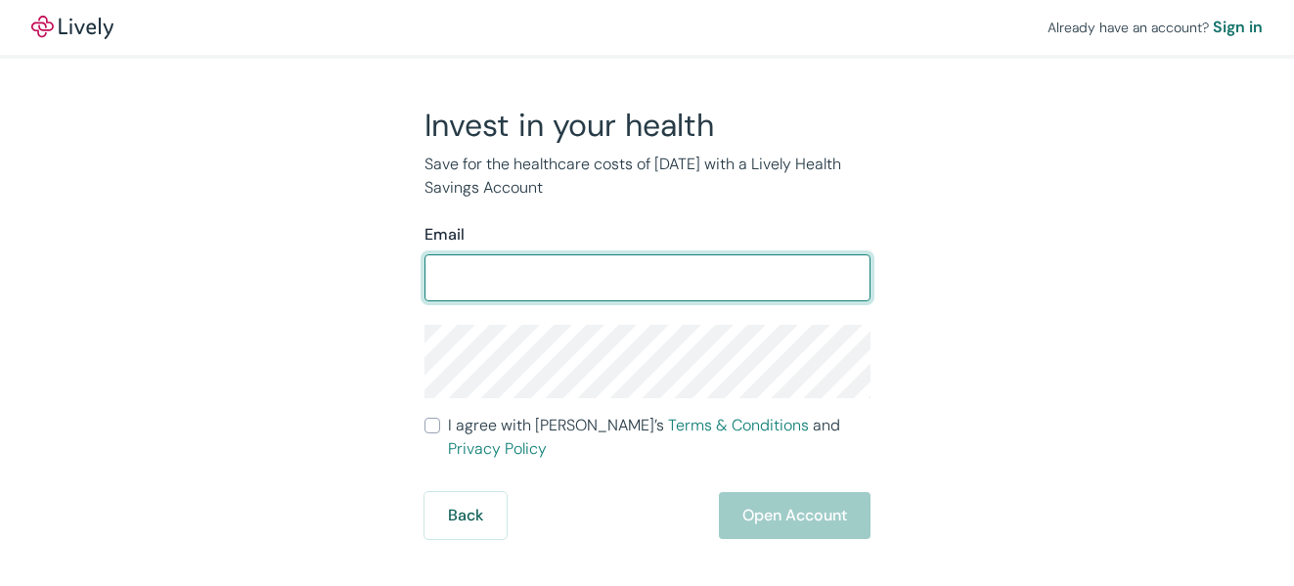
click at [521, 270] on input "Email" at bounding box center [648, 277] width 446 height 39
type input "[EMAIL_ADDRESS][DOMAIN_NAME]"
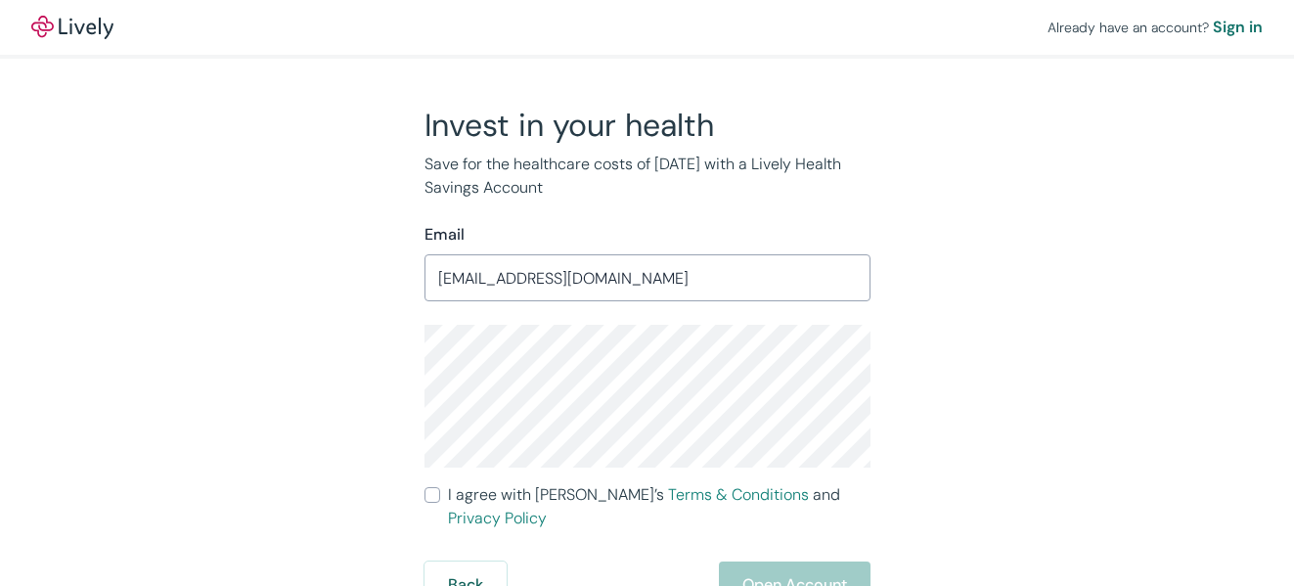
click at [430, 489] on input "I agree with Lively’s Terms & Conditions and Privacy Policy" at bounding box center [433, 495] width 16 height 16
checkbox input "true"
click at [758, 562] on button "Open Account" at bounding box center [795, 585] width 152 height 47
